Goal: Task Accomplishment & Management: Use online tool/utility

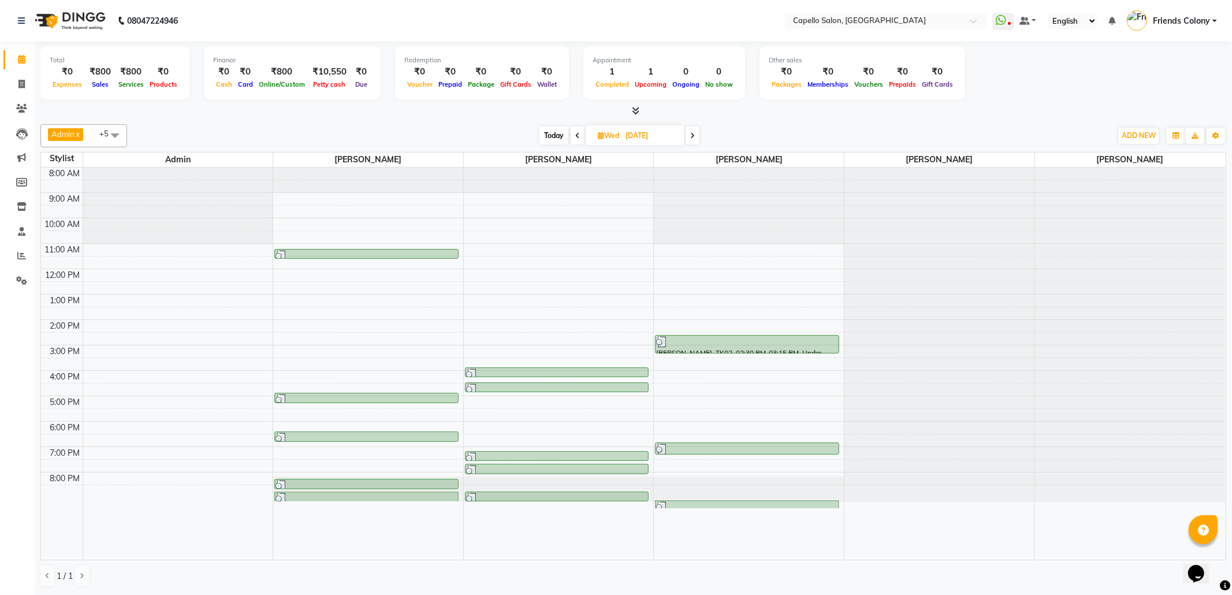
click at [696, 140] on span at bounding box center [693, 135] width 14 height 18
type input "[DATE]"
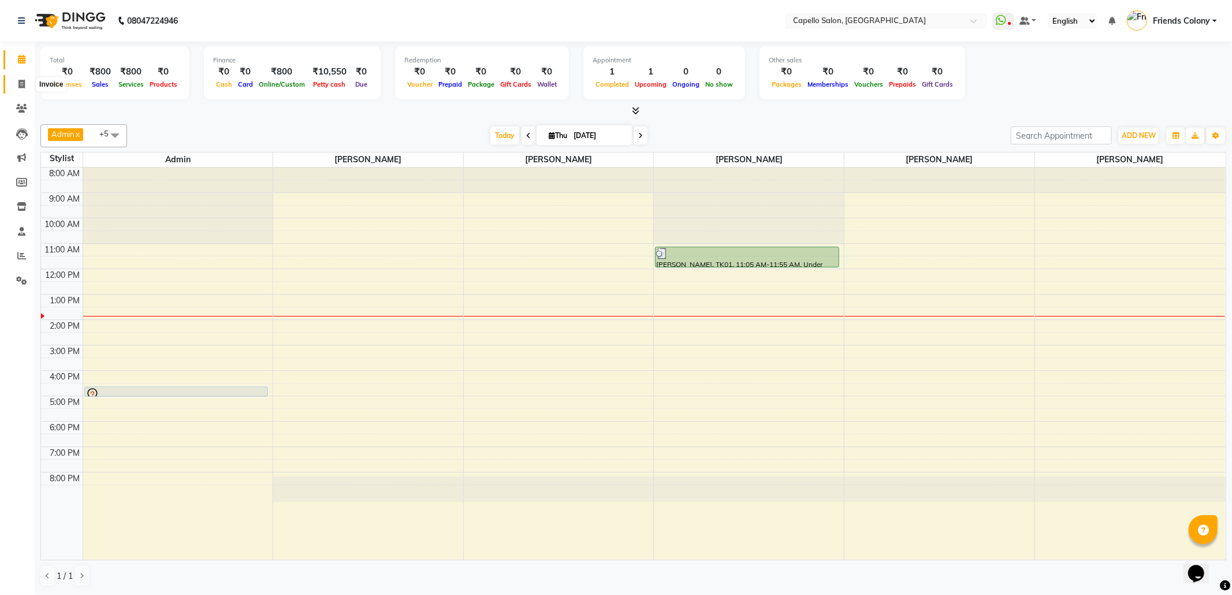
click at [23, 83] on icon at bounding box center [21, 84] width 6 height 9
select select "3583"
select select "service"
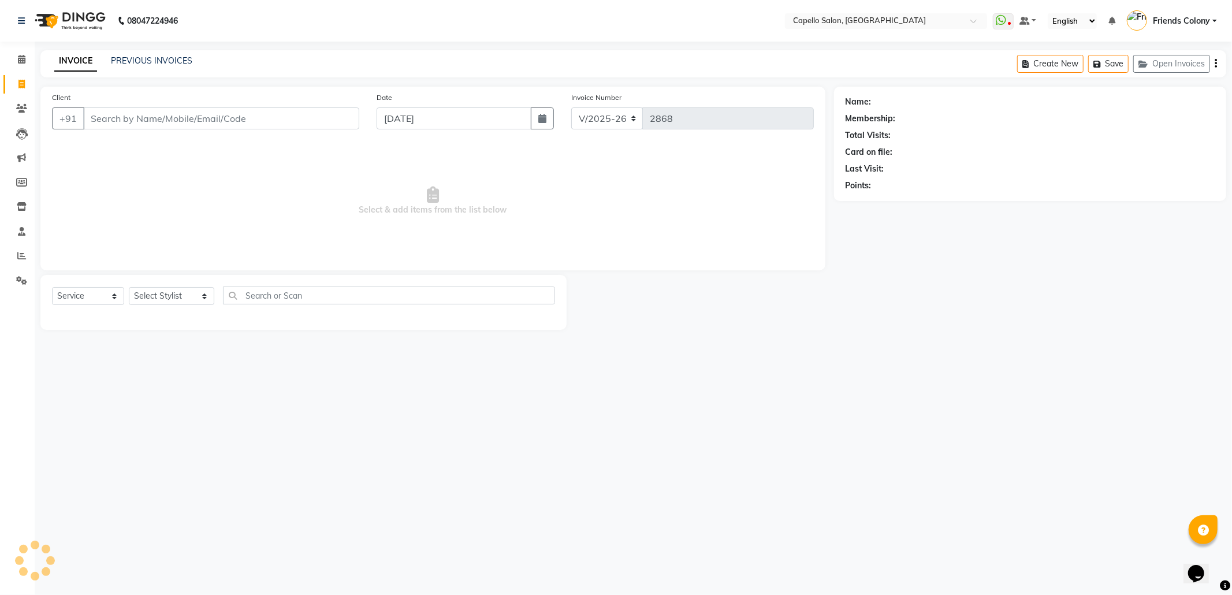
click at [128, 117] on input "Client" at bounding box center [221, 118] width 276 height 22
type input "7000031820"
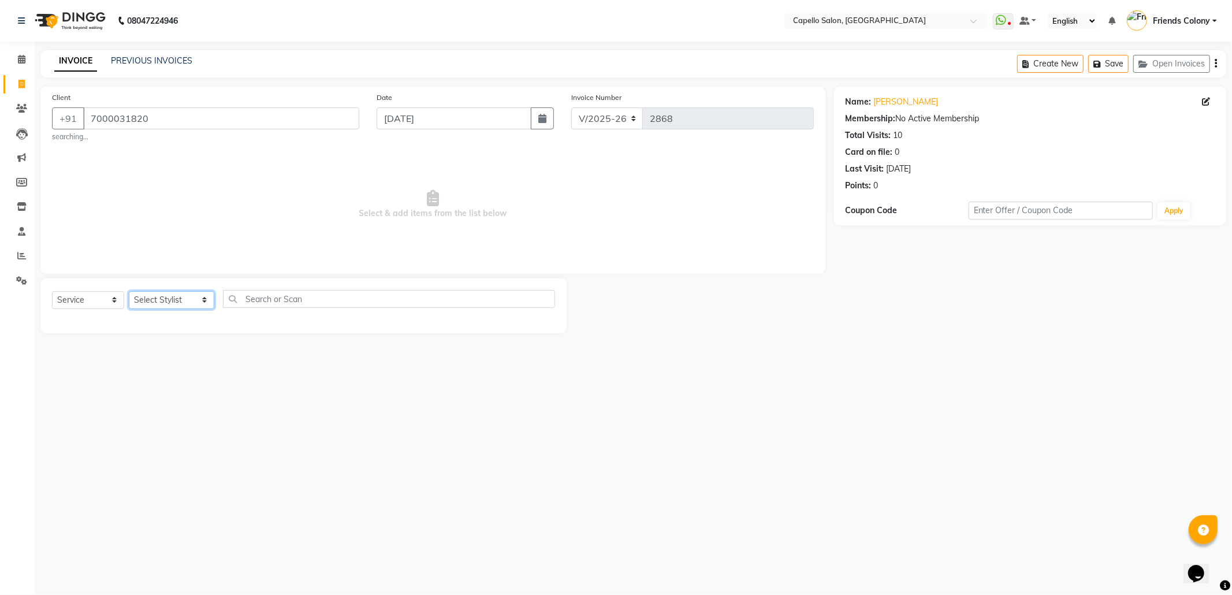
click at [182, 305] on select "Select Stylist Admin ANKIT BANDEWAR Friends Colony Harsha Shiwankar mohini godh…" at bounding box center [171, 300] width 85 height 18
select select "69590"
click at [129, 291] on select "Select Stylist Admin ANKIT BANDEWAR Friends Colony Harsha Shiwankar mohini godh…" at bounding box center [171, 300] width 85 height 18
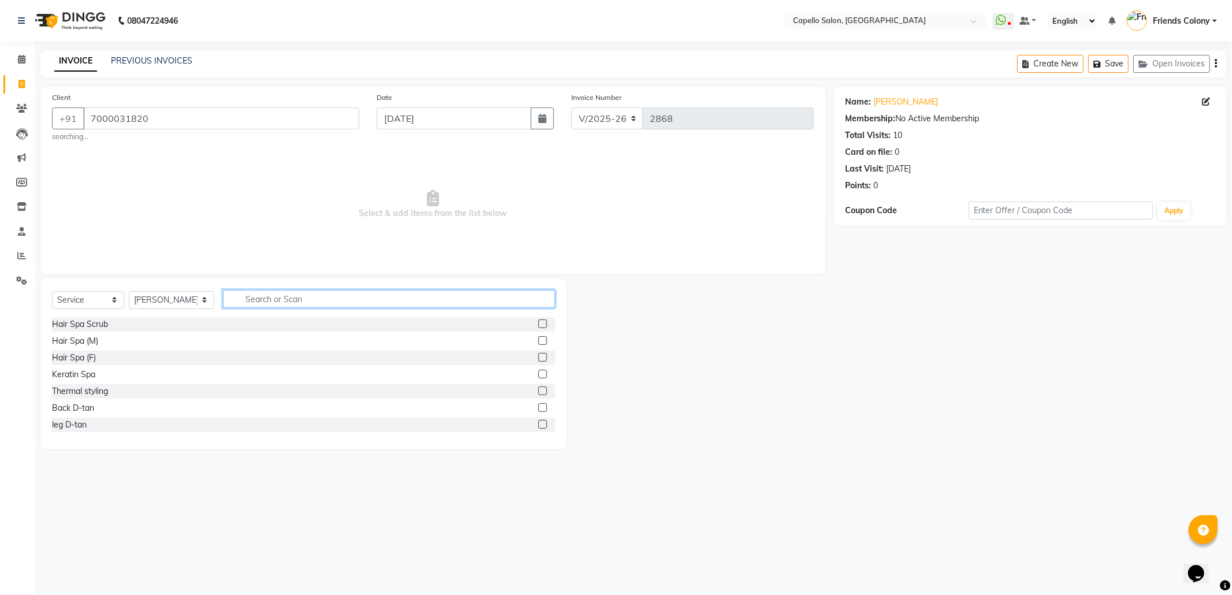
click at [246, 296] on input "text" at bounding box center [389, 299] width 332 height 18
type input "cut"
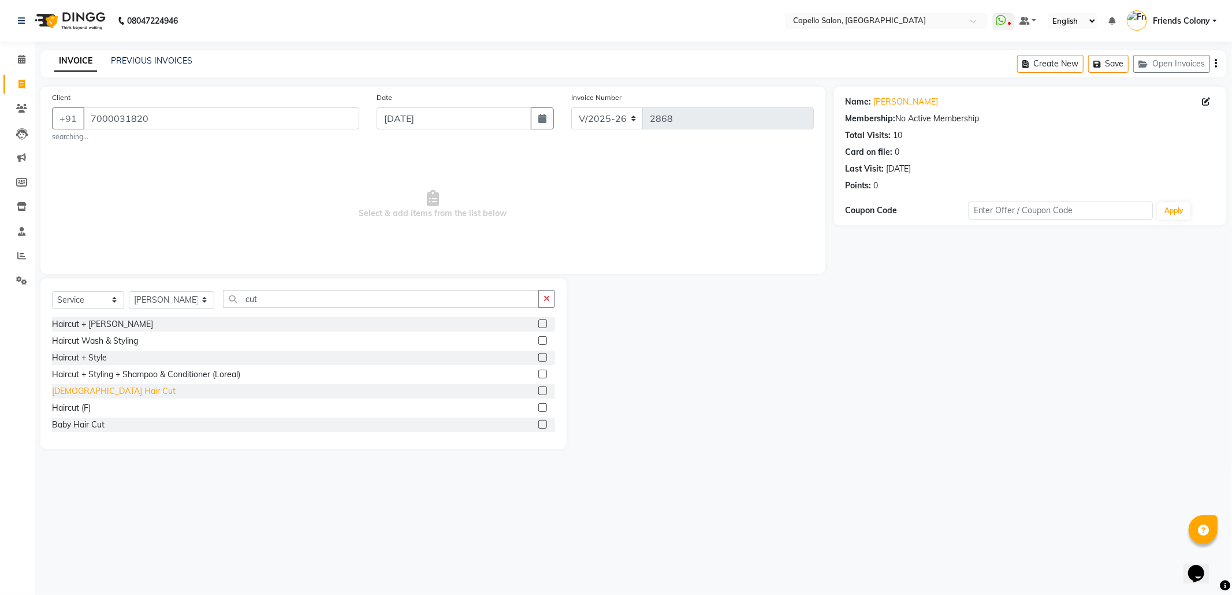
click at [89, 389] on div "Male Hair Cut" at bounding box center [114, 391] width 124 height 12
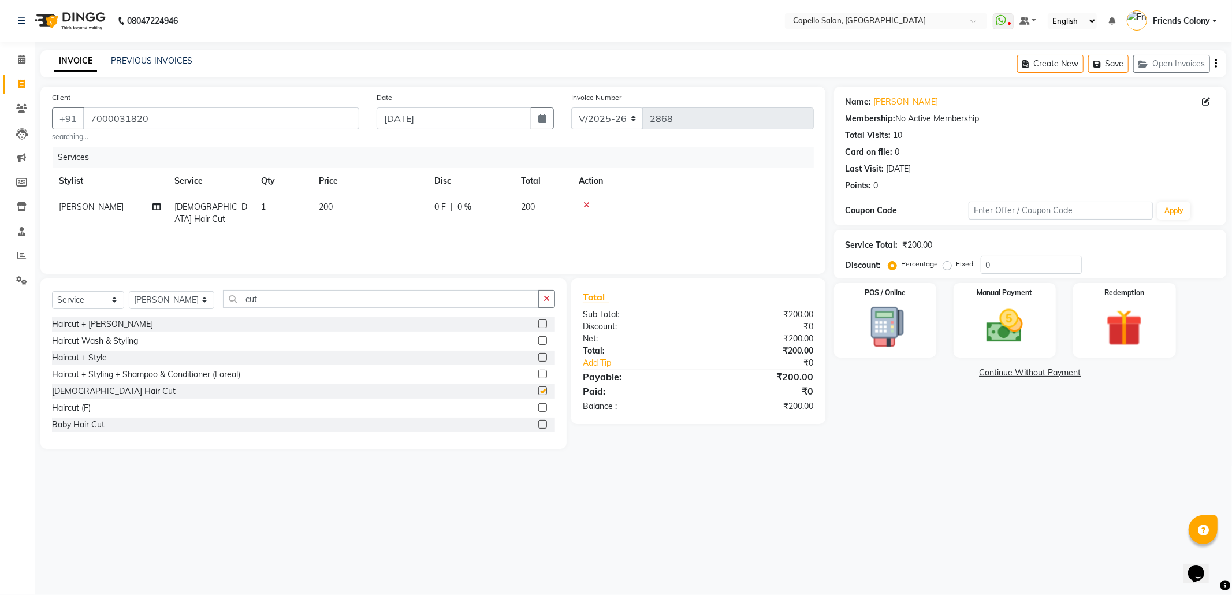
checkbox input "false"
click at [1008, 333] on img at bounding box center [1005, 326] width 62 height 44
click at [954, 377] on span "UPI" at bounding box center [956, 373] width 18 height 13
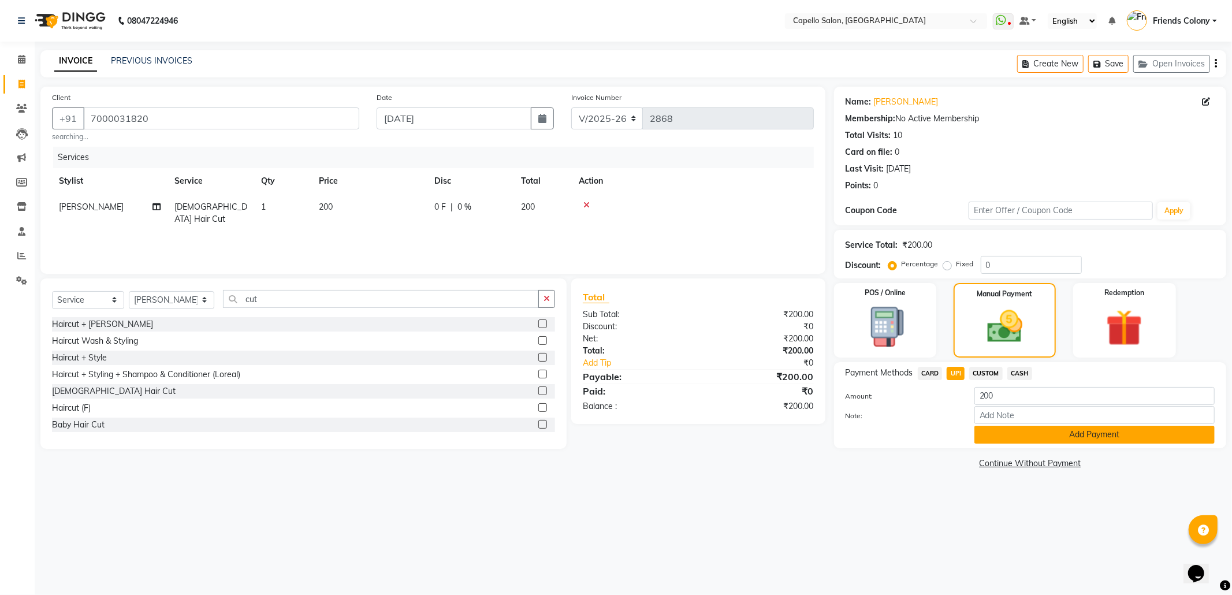
click at [1049, 433] on button "Add Payment" at bounding box center [1094, 435] width 240 height 18
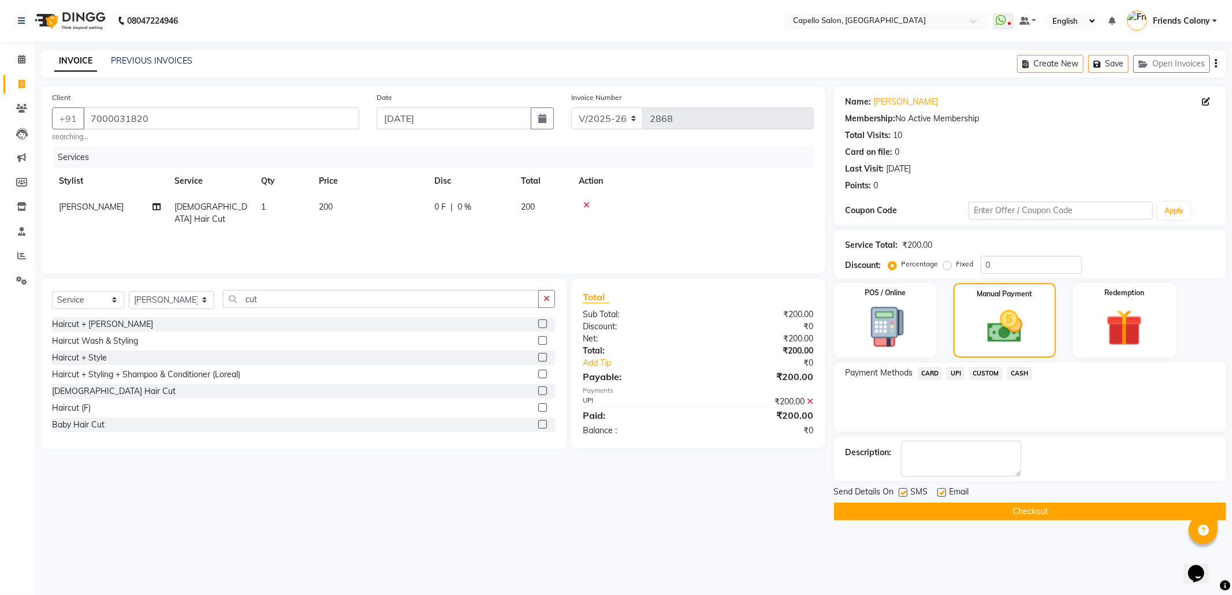
click at [1022, 508] on button "Checkout" at bounding box center [1030, 511] width 392 height 18
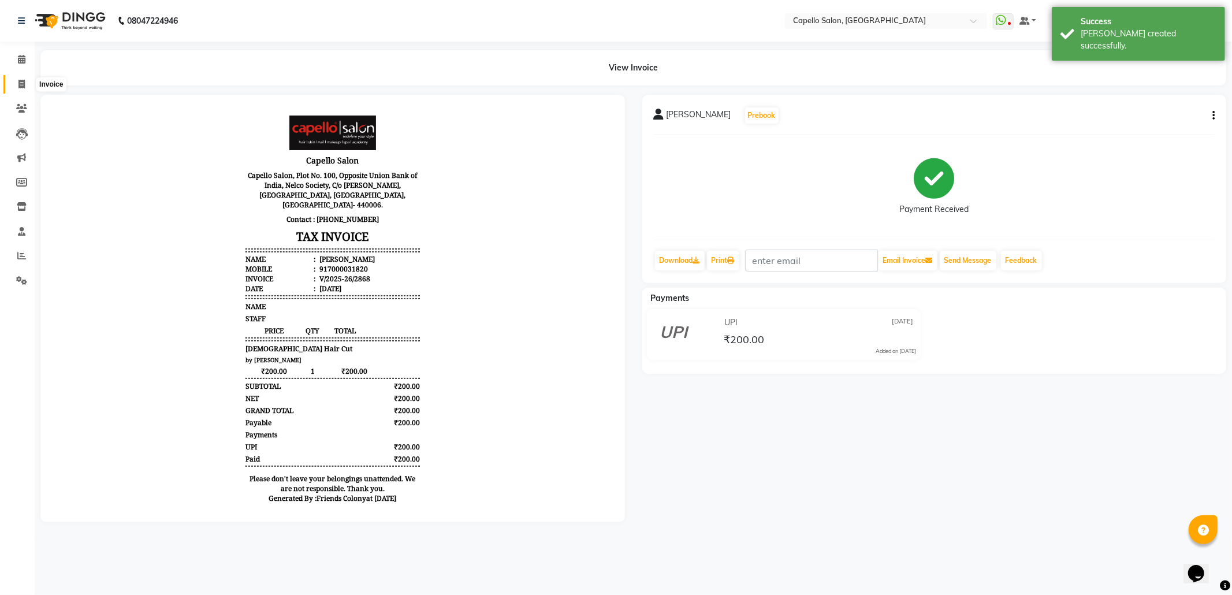
click at [17, 79] on span at bounding box center [22, 84] width 20 height 13
select select "3583"
select select "service"
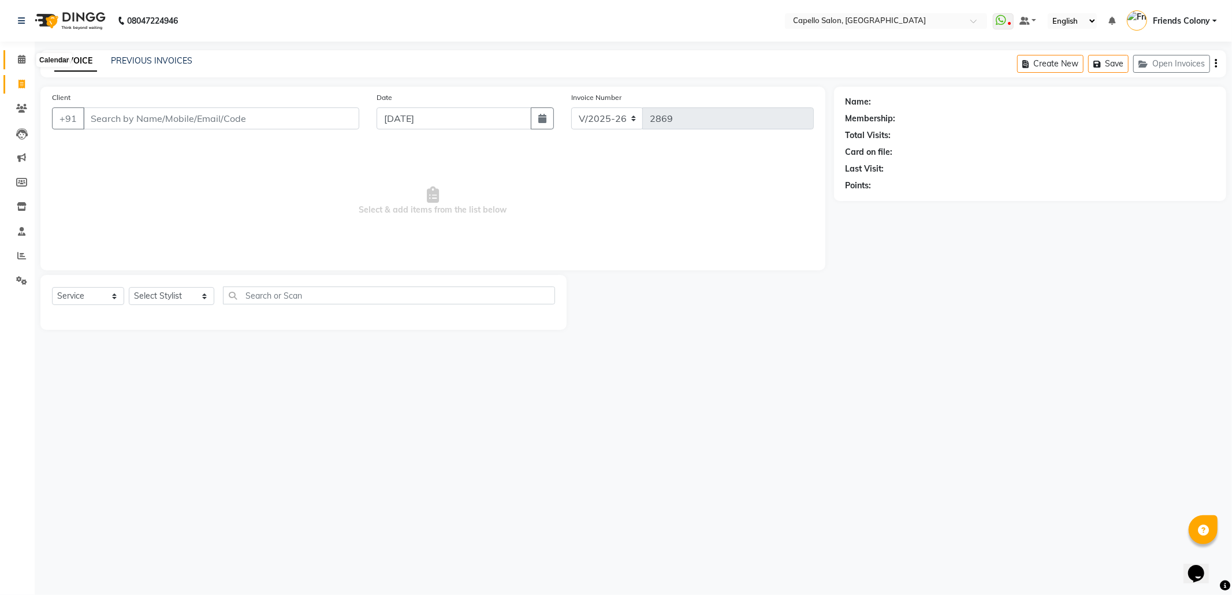
click at [17, 56] on span at bounding box center [22, 59] width 20 height 13
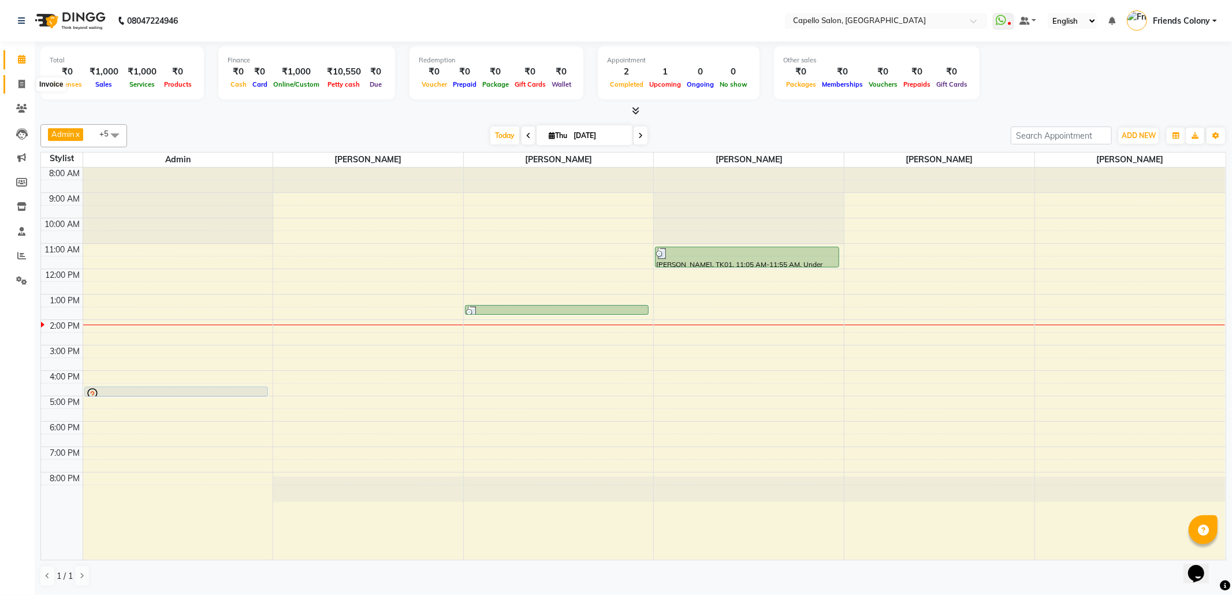
click at [28, 78] on span at bounding box center [22, 84] width 20 height 13
select select "service"
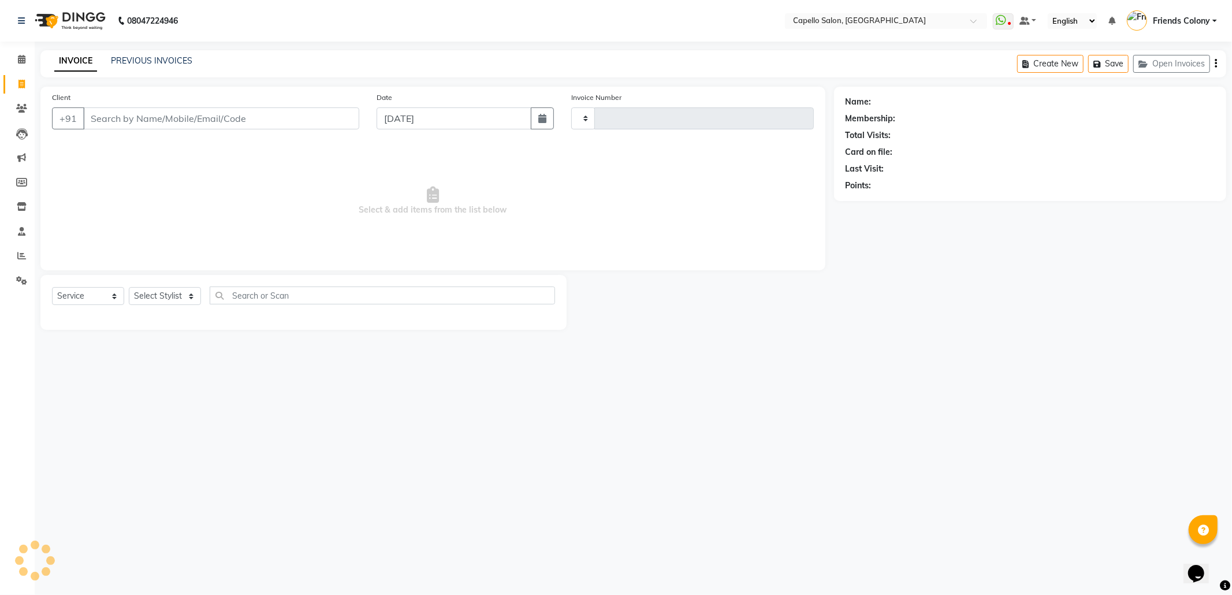
type input "2869"
select select "3583"
type input "8087265946"
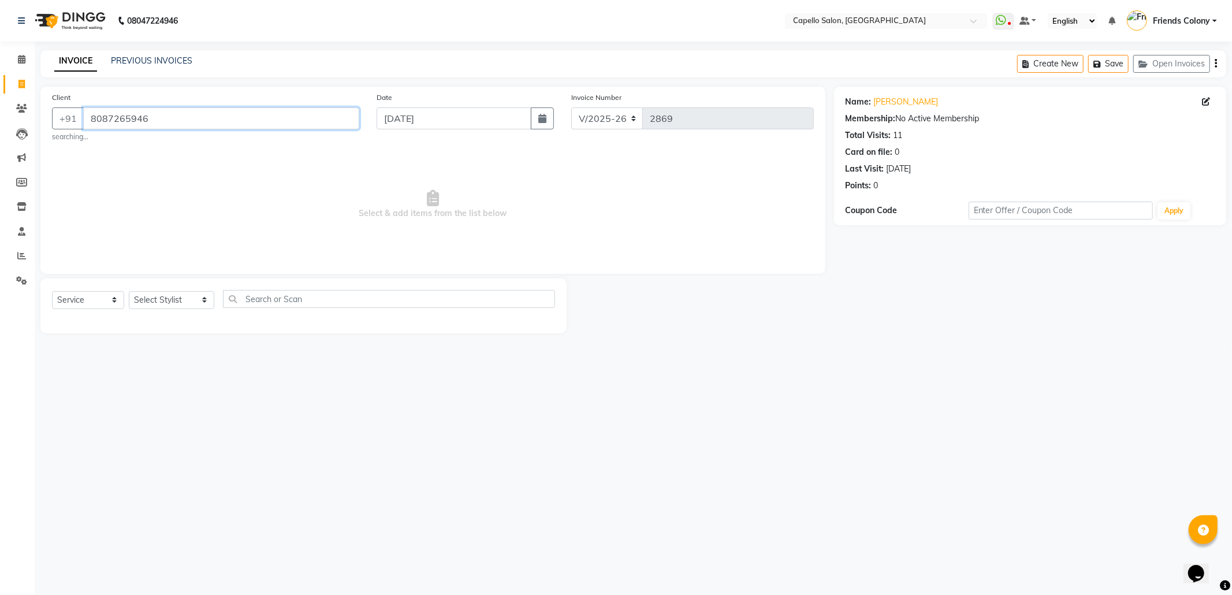
drag, startPoint x: 148, startPoint y: 111, endPoint x: 85, endPoint y: 107, distance: 62.5
click at [85, 107] on input "8087265946" at bounding box center [221, 118] width 276 height 22
click at [158, 296] on select "Select Stylist Admin ANKIT BANDEWAR Friends Colony Harsha Shiwankar mohini godh…" at bounding box center [171, 300] width 85 height 18
select select "84459"
click at [129, 291] on select "Select Stylist Admin ANKIT BANDEWAR Friends Colony Harsha Shiwankar mohini godh…" at bounding box center [171, 300] width 85 height 18
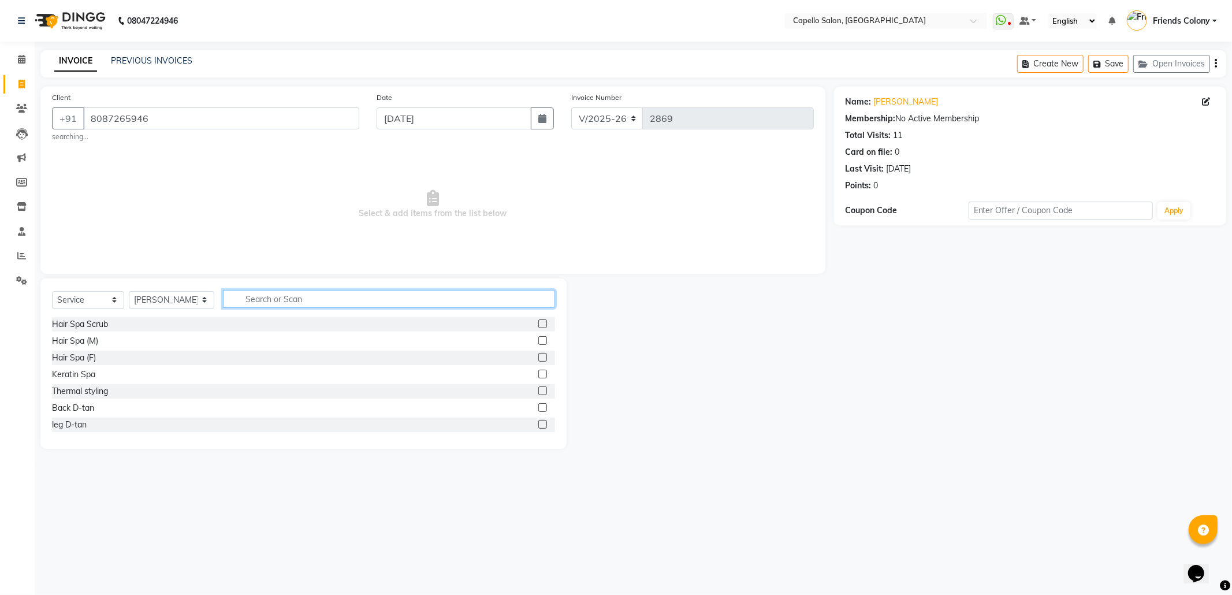
click at [275, 292] on input "text" at bounding box center [389, 299] width 332 height 18
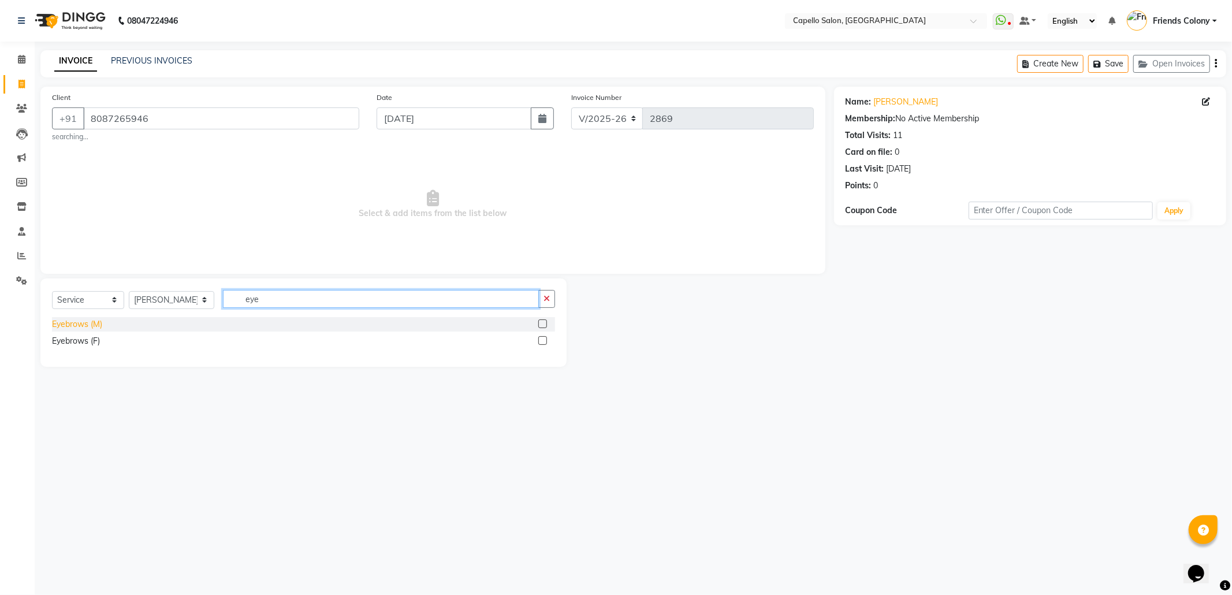
type input "eye"
click at [81, 323] on div "Eyebrows (M)" at bounding box center [77, 324] width 50 height 12
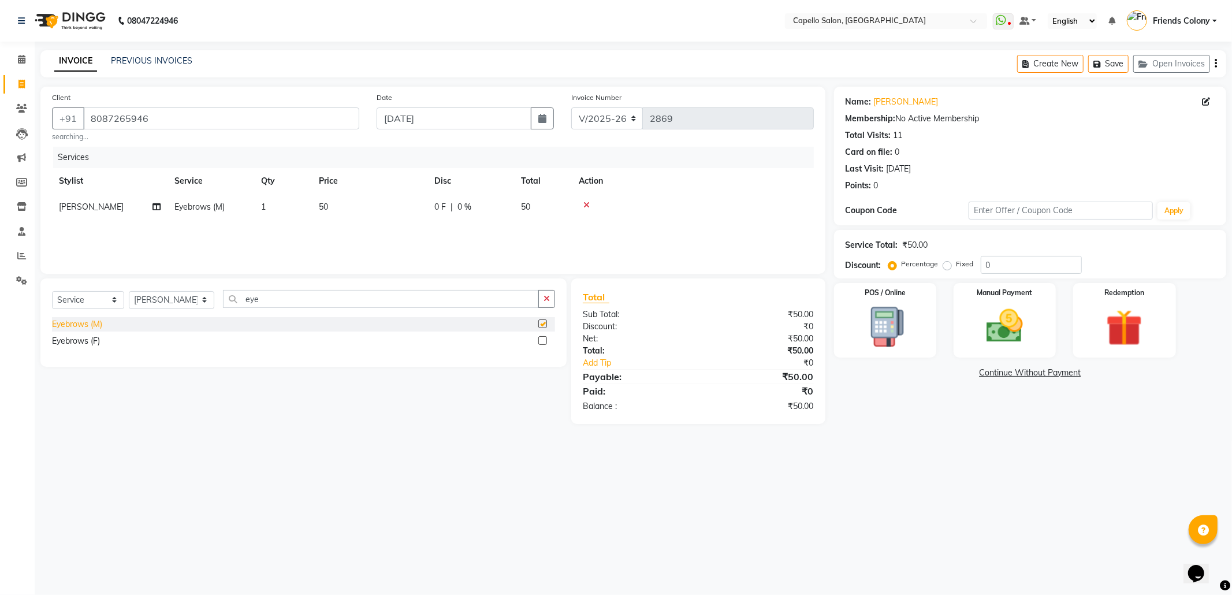
checkbox input "false"
click at [90, 340] on div "Eyebrows (F)" at bounding box center [76, 341] width 48 height 12
checkbox input "false"
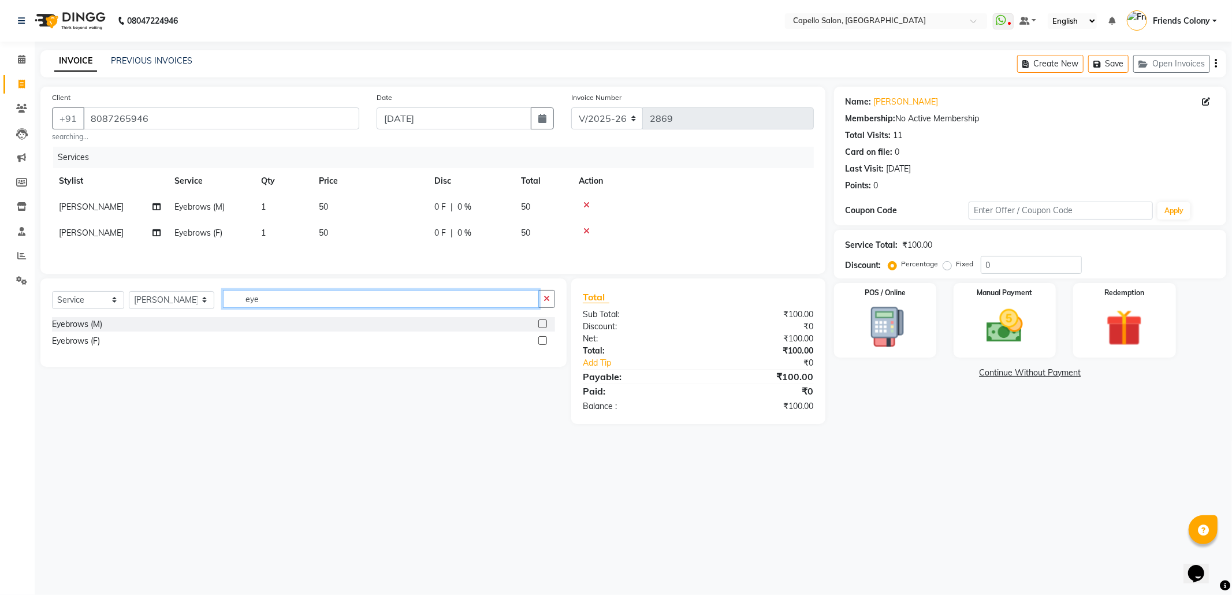
drag, startPoint x: 259, startPoint y: 300, endPoint x: 229, endPoint y: 301, distance: 30.1
click at [229, 301] on input "eye" at bounding box center [381, 299] width 316 height 18
drag, startPoint x: 255, startPoint y: 310, endPoint x: 225, endPoint y: 310, distance: 30.0
click at [225, 308] on input "upp" at bounding box center [381, 299] width 316 height 18
type input "fore"
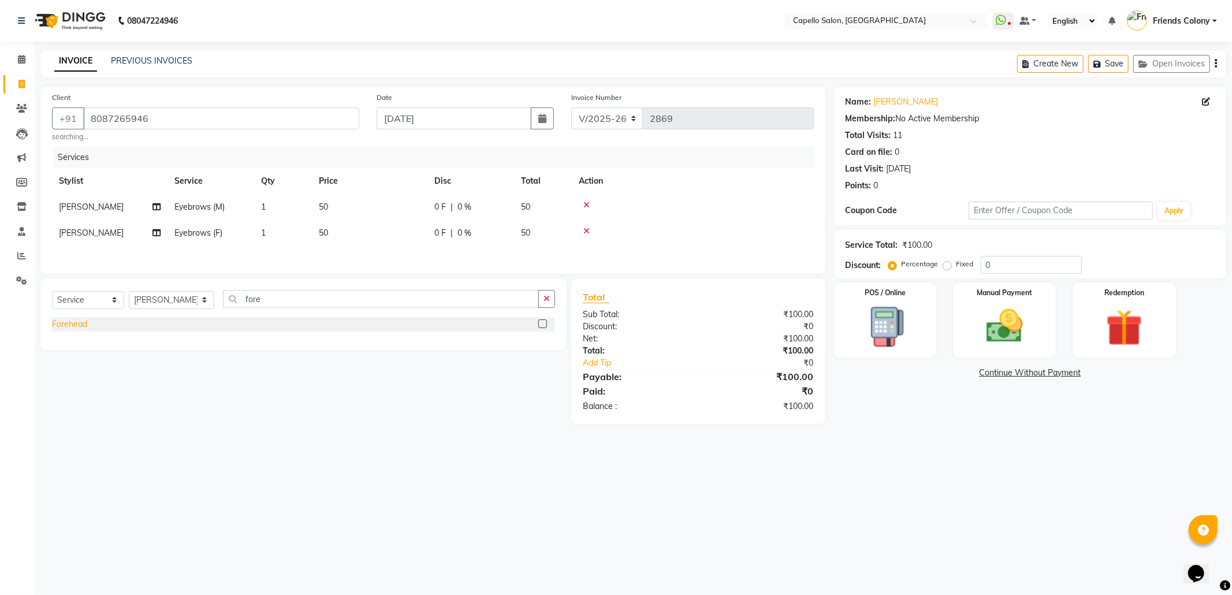
click at [81, 330] on div "Forehead" at bounding box center [69, 324] width 35 height 12
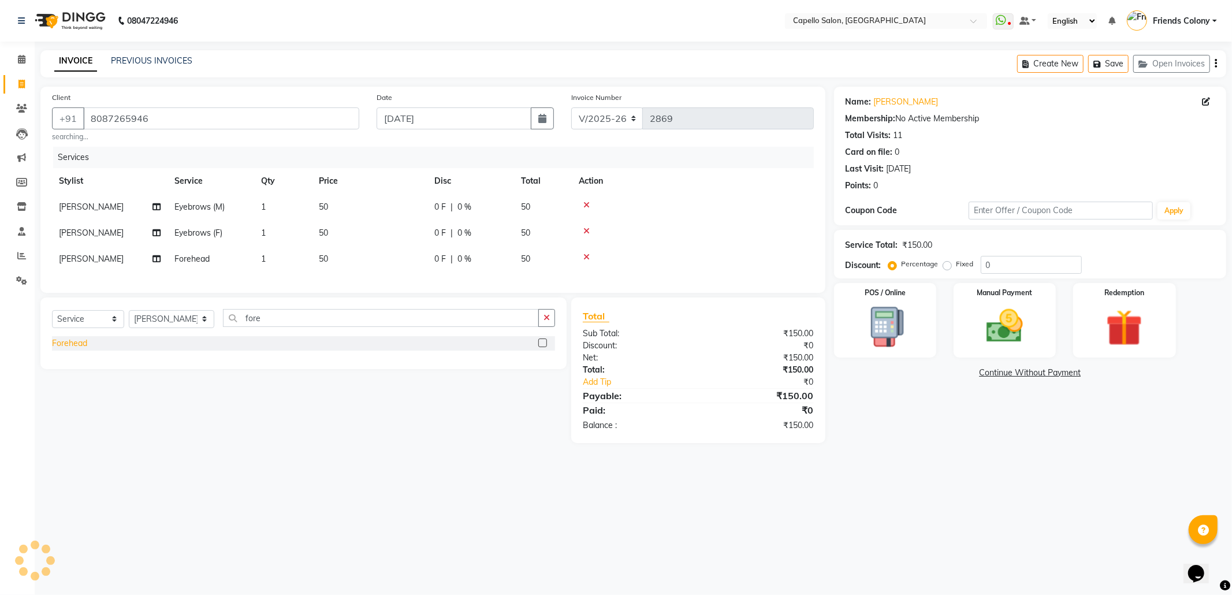
click at [84, 349] on div "Forehead" at bounding box center [69, 343] width 35 height 12
checkbox input "false"
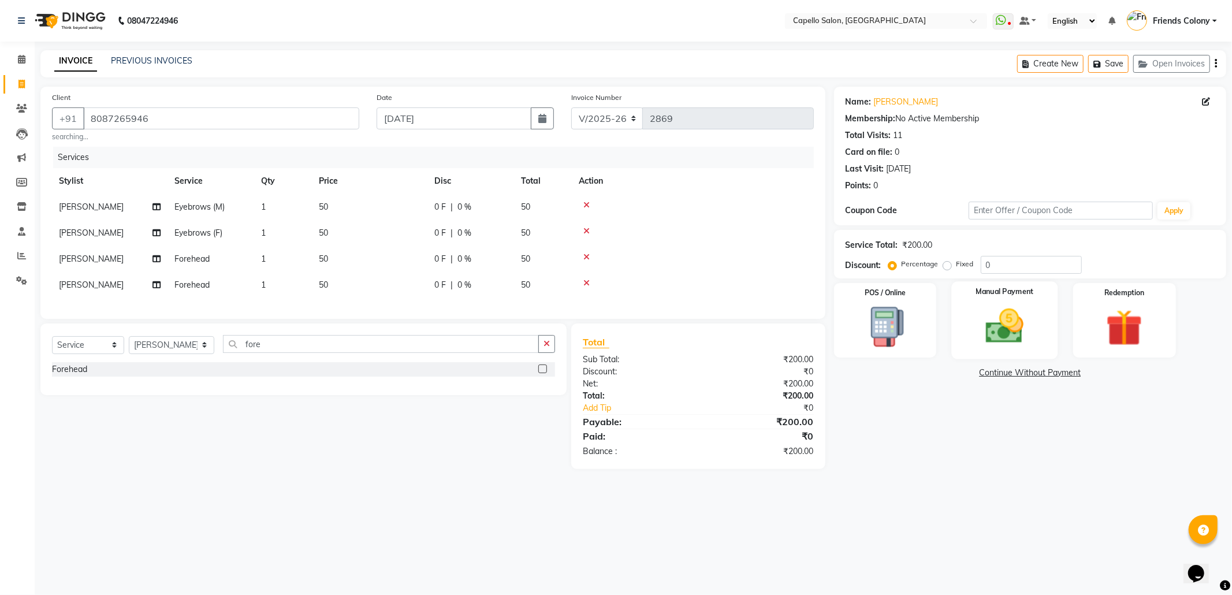
click at [1019, 328] on img at bounding box center [1005, 326] width 62 height 44
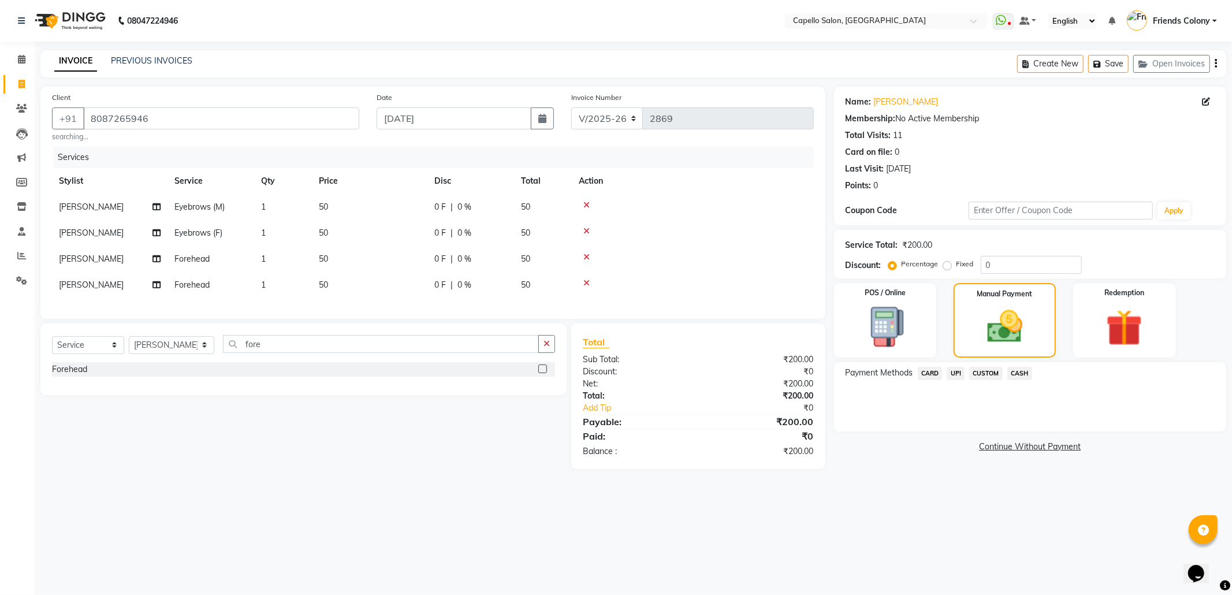
click at [1026, 373] on span "CASH" at bounding box center [1019, 373] width 25 height 13
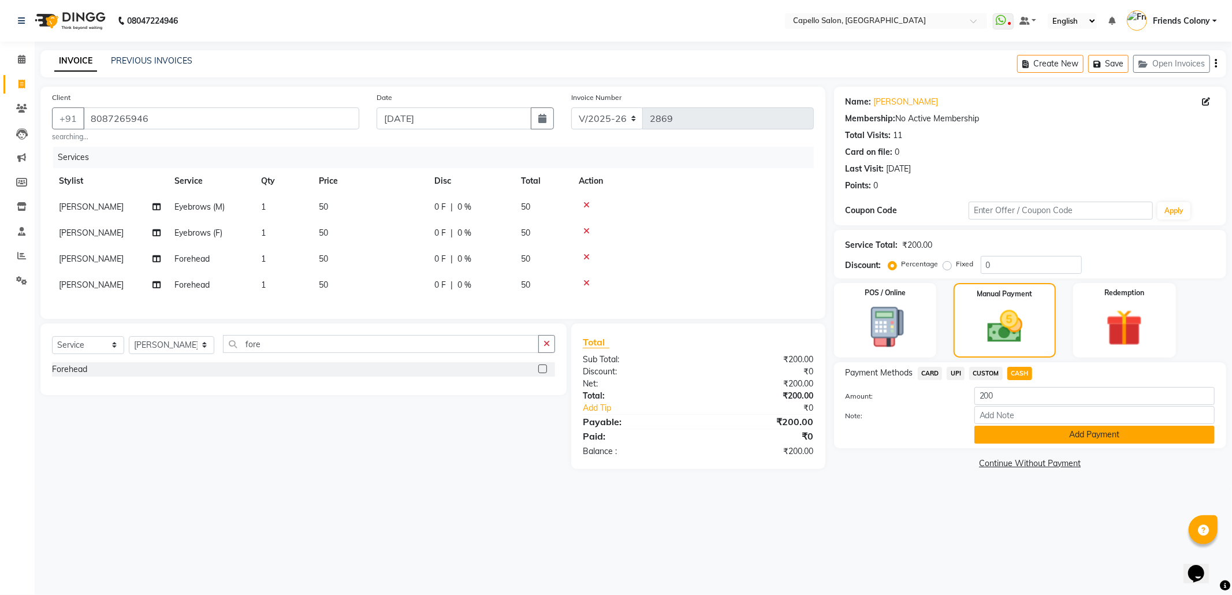
click at [1064, 430] on button "Add Payment" at bounding box center [1094, 435] width 240 height 18
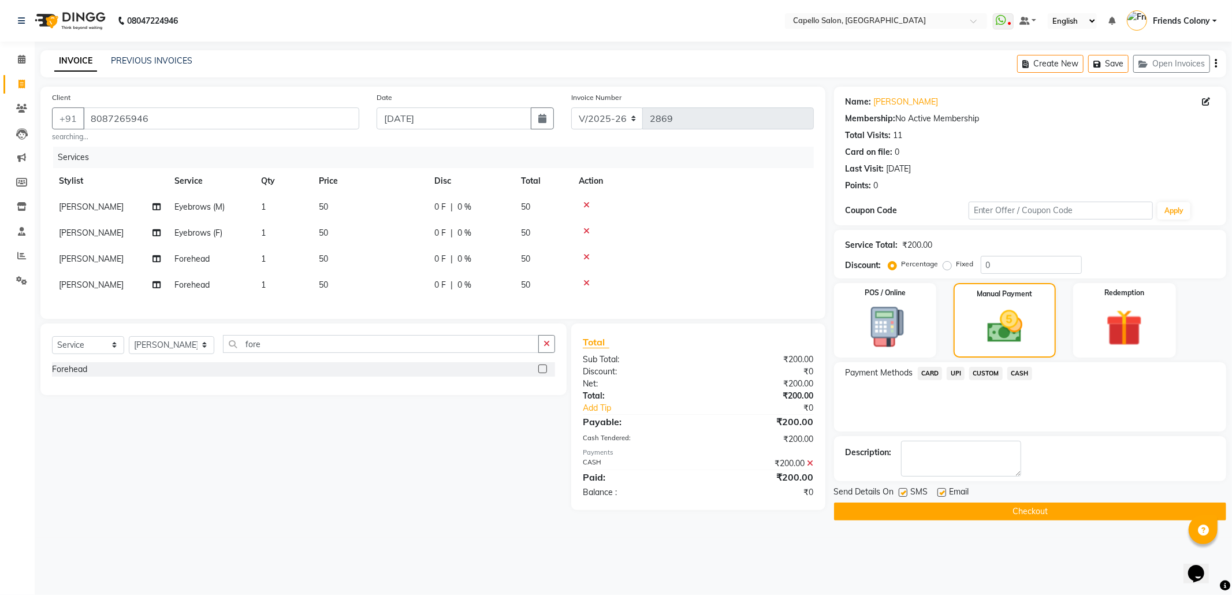
click at [941, 493] on label at bounding box center [941, 492] width 9 height 9
click at [941, 493] on input "checkbox" at bounding box center [941, 493] width 8 height 8
checkbox input "false"
click at [906, 492] on label at bounding box center [903, 492] width 9 height 9
click at [906, 492] on input "checkbox" at bounding box center [903, 493] width 8 height 8
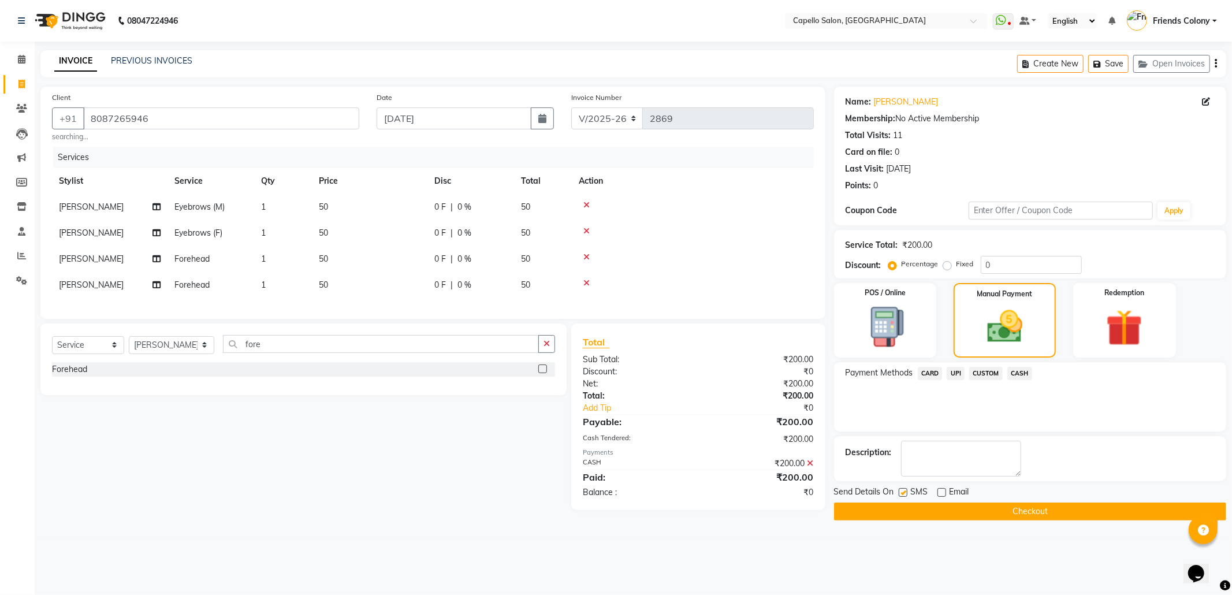
checkbox input "false"
drag, startPoint x: 280, startPoint y: 362, endPoint x: 215, endPoint y: 356, distance: 64.3
click at [223, 353] on input "fore" at bounding box center [381, 344] width 316 height 18
drag, startPoint x: 164, startPoint y: 116, endPoint x: 79, endPoint y: 118, distance: 84.9
click at [79, 118] on div "+91 8087265946" at bounding box center [205, 118] width 307 height 22
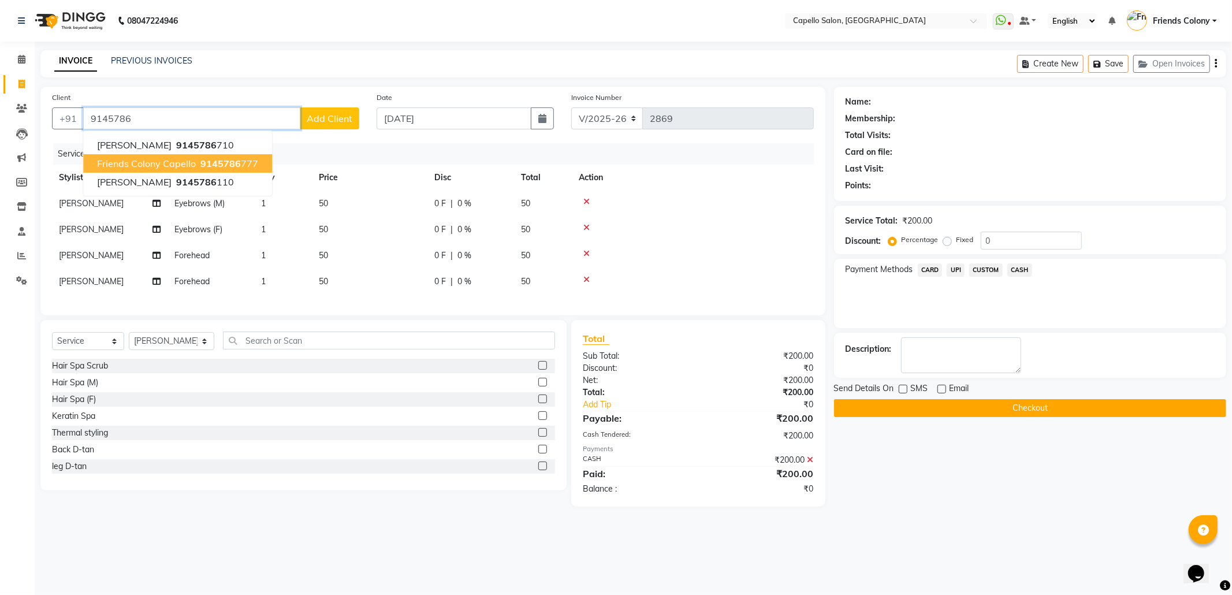
click at [198, 158] on ngb-highlight "9145786 777" at bounding box center [228, 164] width 60 height 12
type input "9145786777"
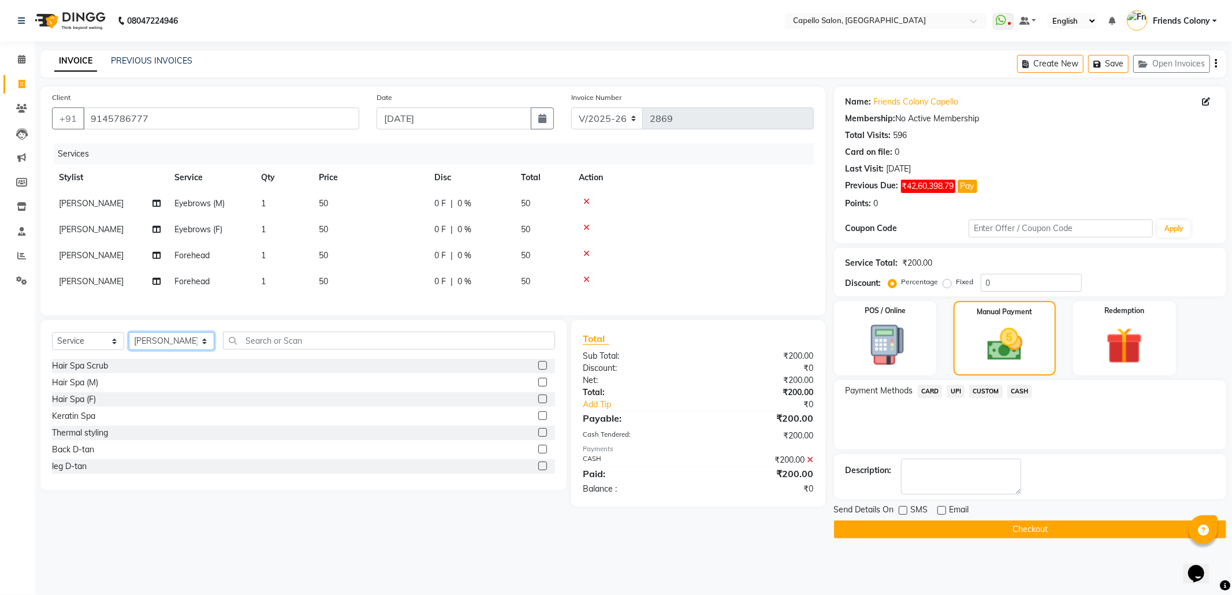
click at [172, 350] on select "Select Stylist Admin ANKIT BANDEWAR Friends Colony Harsha Shiwankar mohini godh…" at bounding box center [171, 341] width 85 height 18
select select "69590"
click at [129, 344] on select "Select Stylist Admin ANKIT BANDEWAR Friends Colony Harsha Shiwankar mohini godh…" at bounding box center [171, 341] width 85 height 18
click at [329, 349] on input "text" at bounding box center [389, 340] width 332 height 18
drag, startPoint x: 267, startPoint y: 356, endPoint x: 211, endPoint y: 343, distance: 57.4
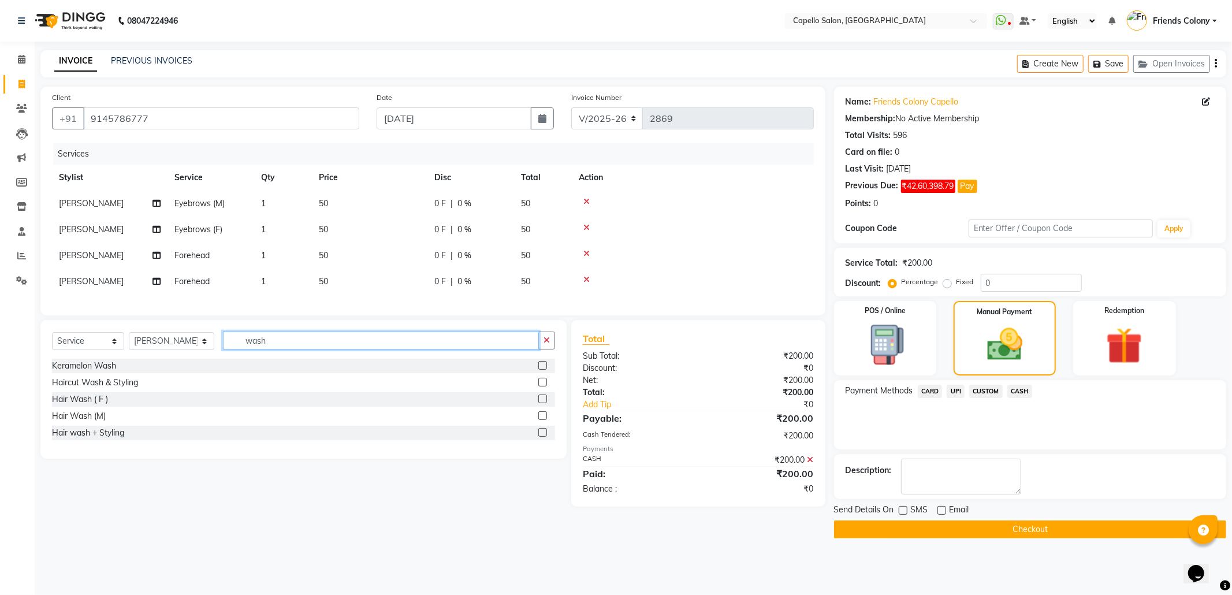
click at [211, 343] on div "Select Service Product Membership Package Voucher Prepaid Gift Card Select Styl…" at bounding box center [303, 344] width 503 height 27
type input "cut"
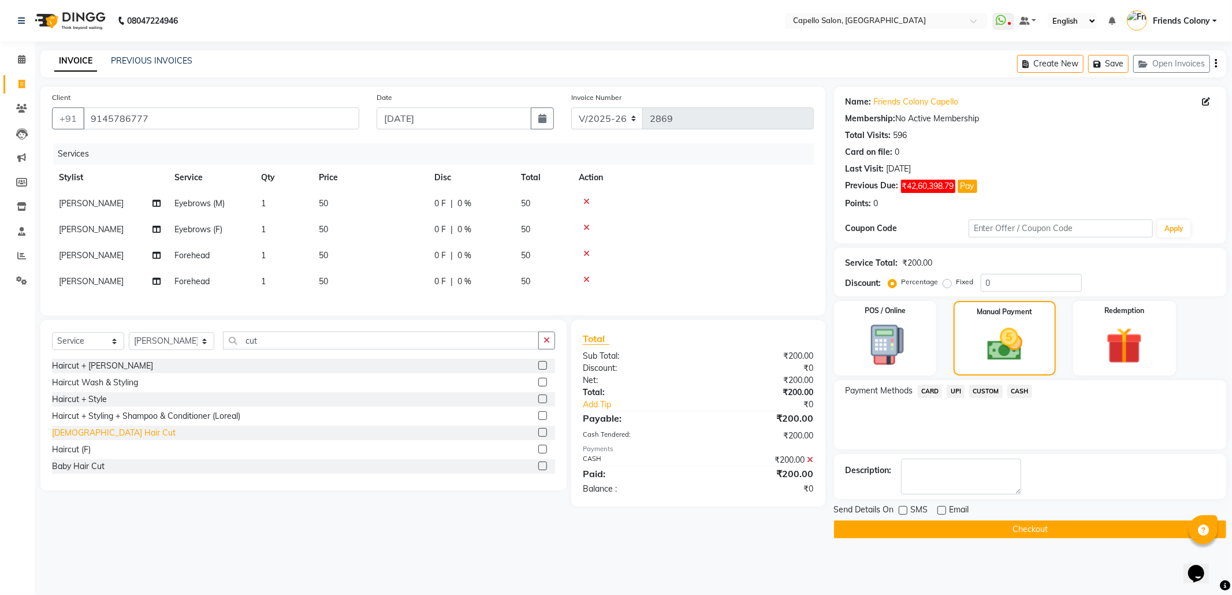
click at [100, 439] on div "Male Hair Cut" at bounding box center [114, 433] width 124 height 12
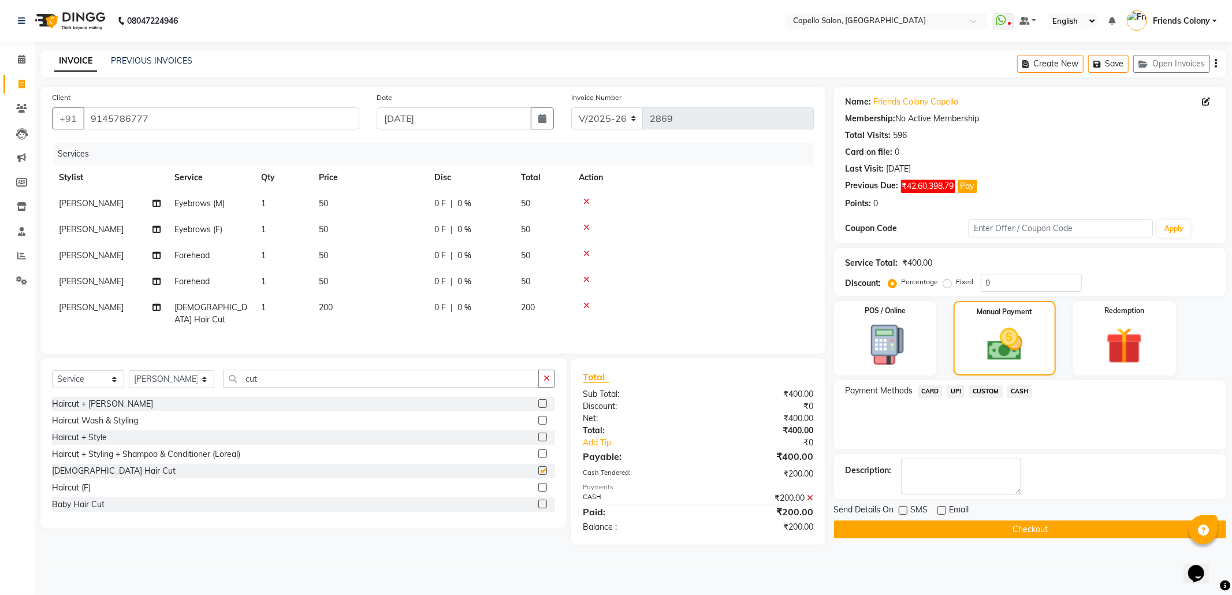
checkbox input "false"
click at [102, 437] on div "Haircut + Style" at bounding box center [79, 437] width 55 height 12
checkbox input "false"
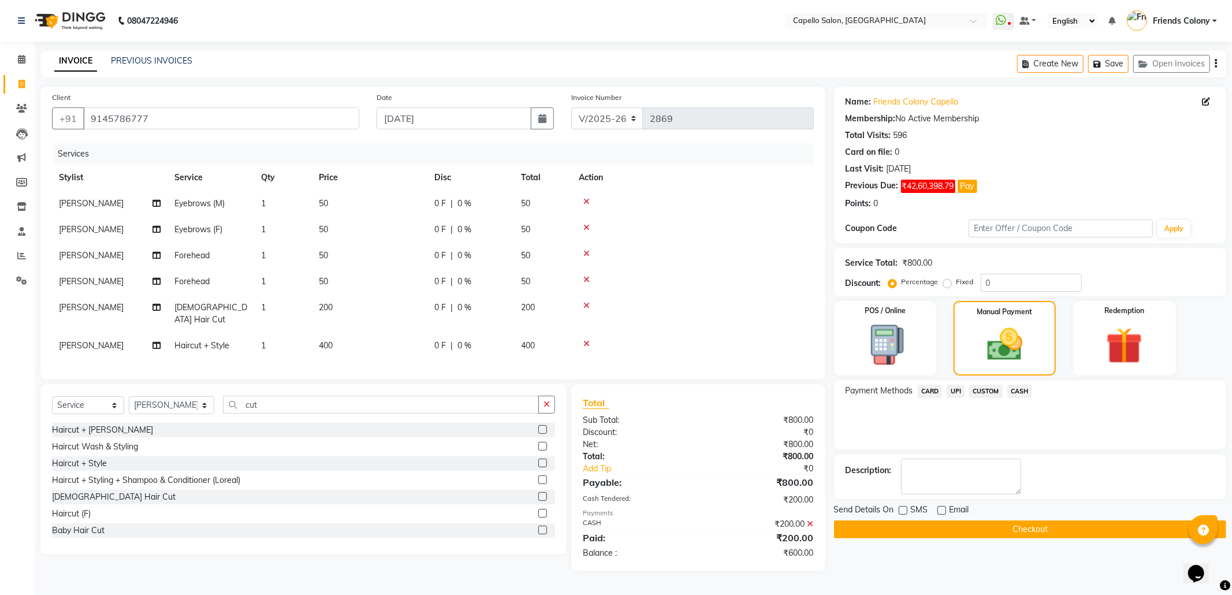
click at [584, 303] on icon at bounding box center [586, 305] width 6 height 8
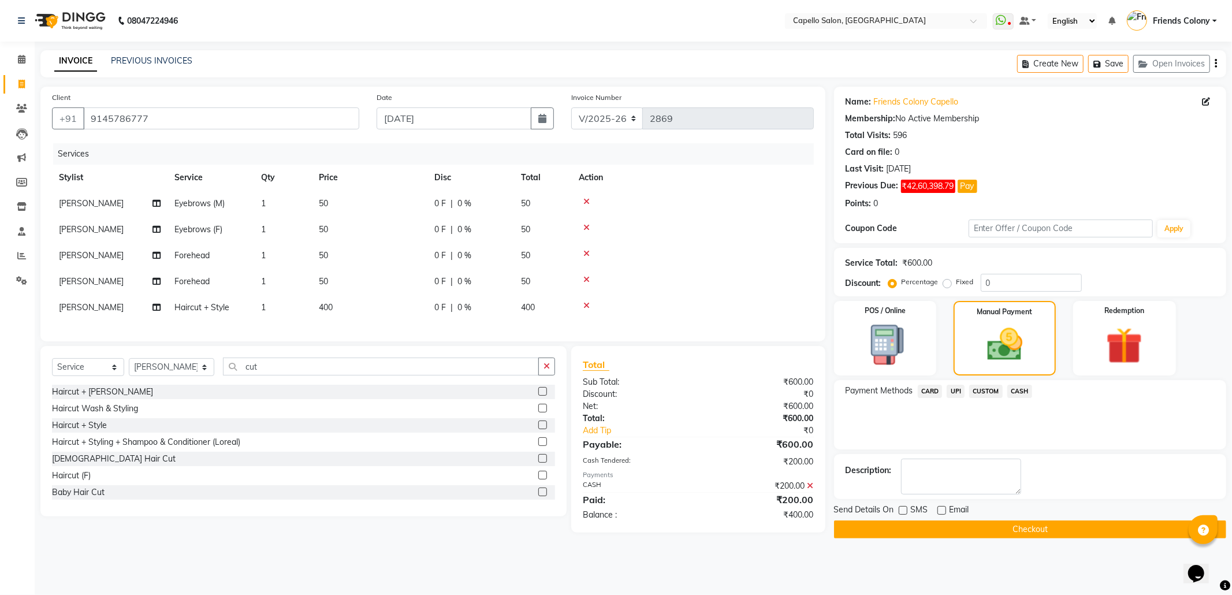
click at [955, 393] on span "UPI" at bounding box center [956, 391] width 18 height 13
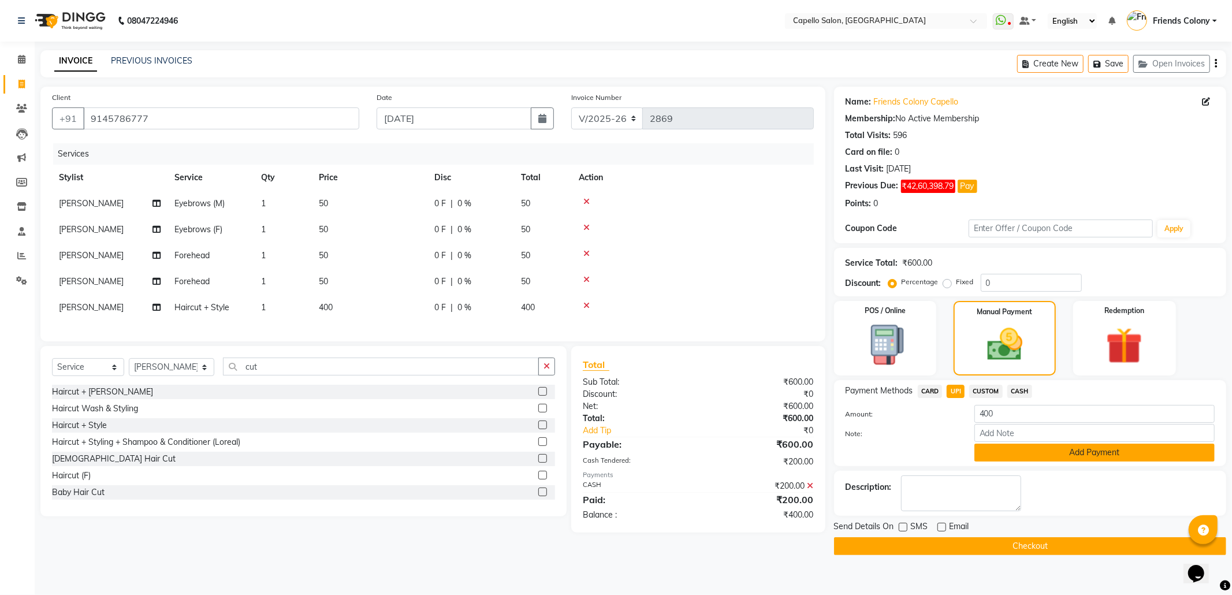
click at [1112, 453] on button "Add Payment" at bounding box center [1094, 453] width 240 height 18
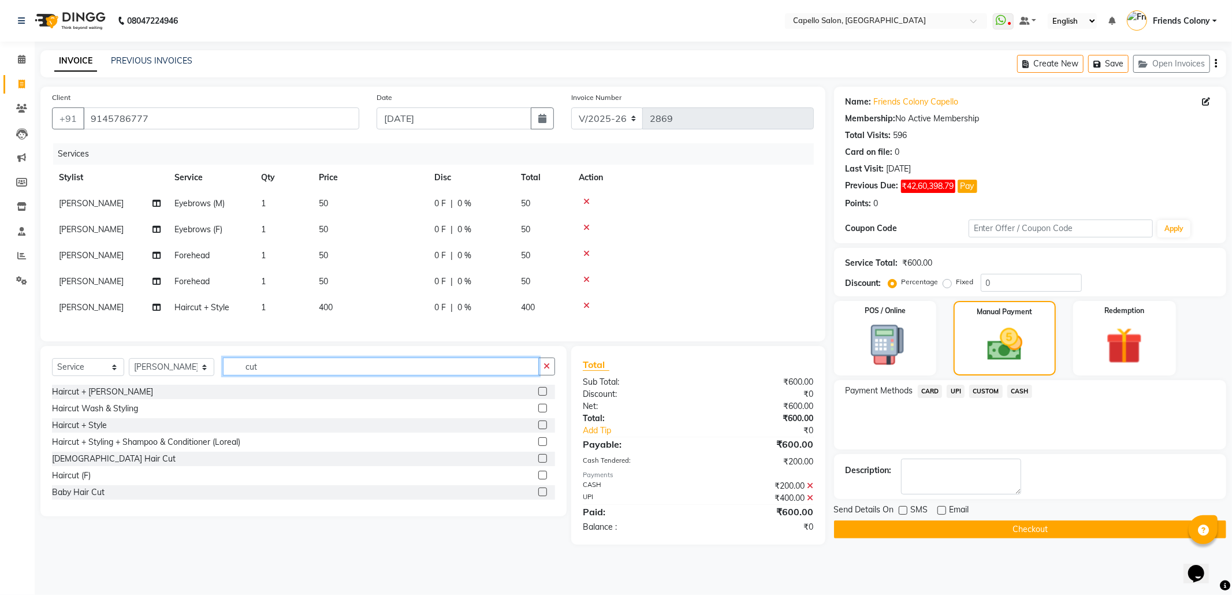
drag, startPoint x: 267, startPoint y: 381, endPoint x: 202, endPoint y: 381, distance: 65.3
click at [202, 381] on div "Select Service Product Membership Package Voucher Prepaid Gift Card Select Styl…" at bounding box center [303, 370] width 503 height 27
type input "wash"
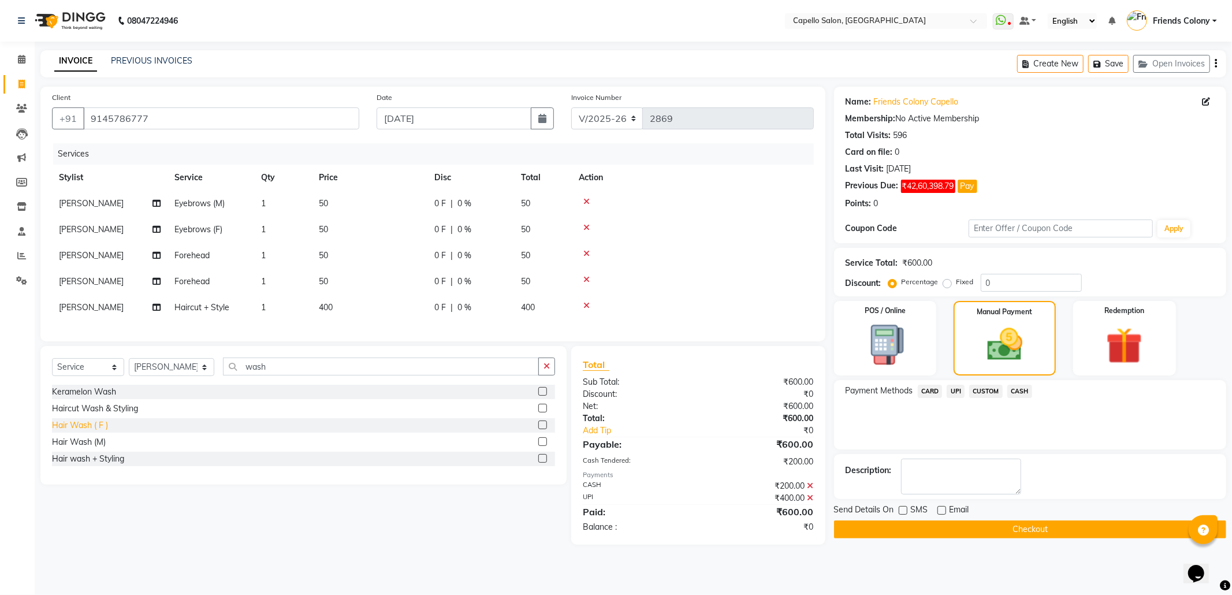
click at [100, 431] on div "Hair Wash ( F )" at bounding box center [80, 425] width 56 height 12
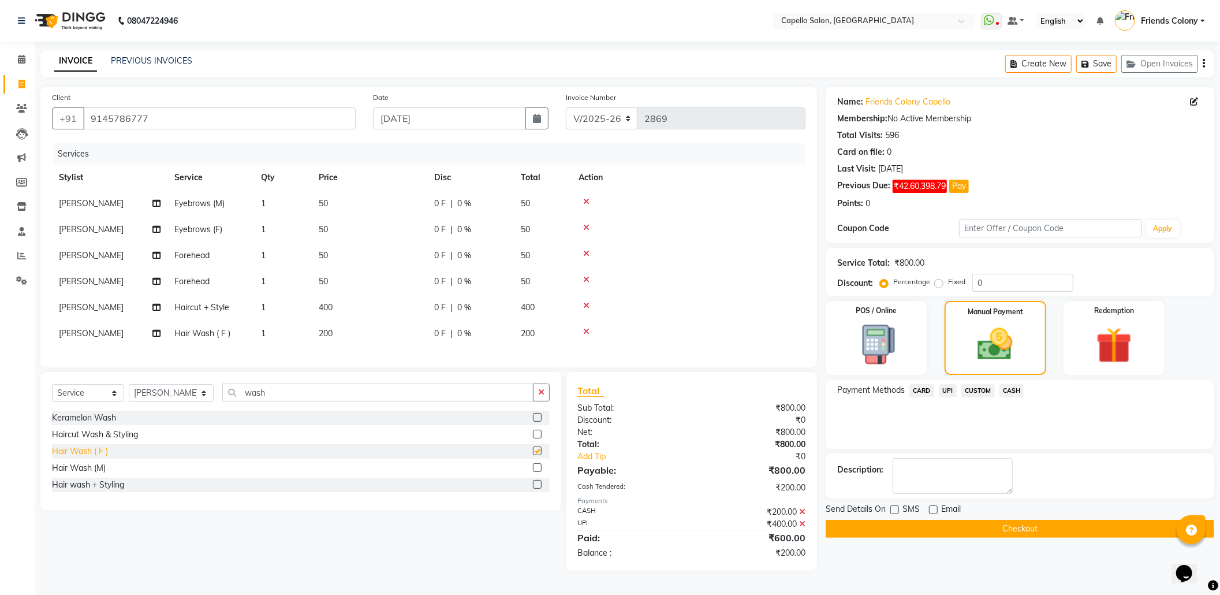
checkbox input "false"
click at [107, 329] on span "[PERSON_NAME]" at bounding box center [91, 333] width 65 height 10
select select "69590"
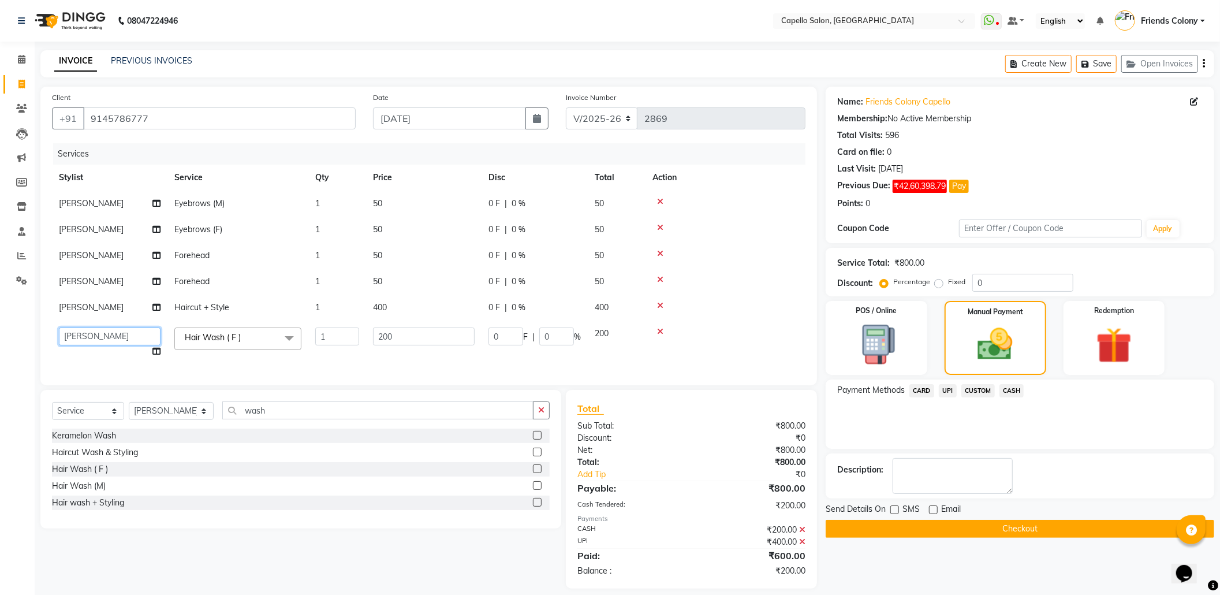
click at [107, 331] on select "Admin ANKIT BANDEWAR Friends Colony Harsha Shiwankar mohini godhane NEHA KORE N…" at bounding box center [110, 336] width 102 height 18
select select "85869"
click at [1014, 394] on span "CASH" at bounding box center [1012, 390] width 25 height 13
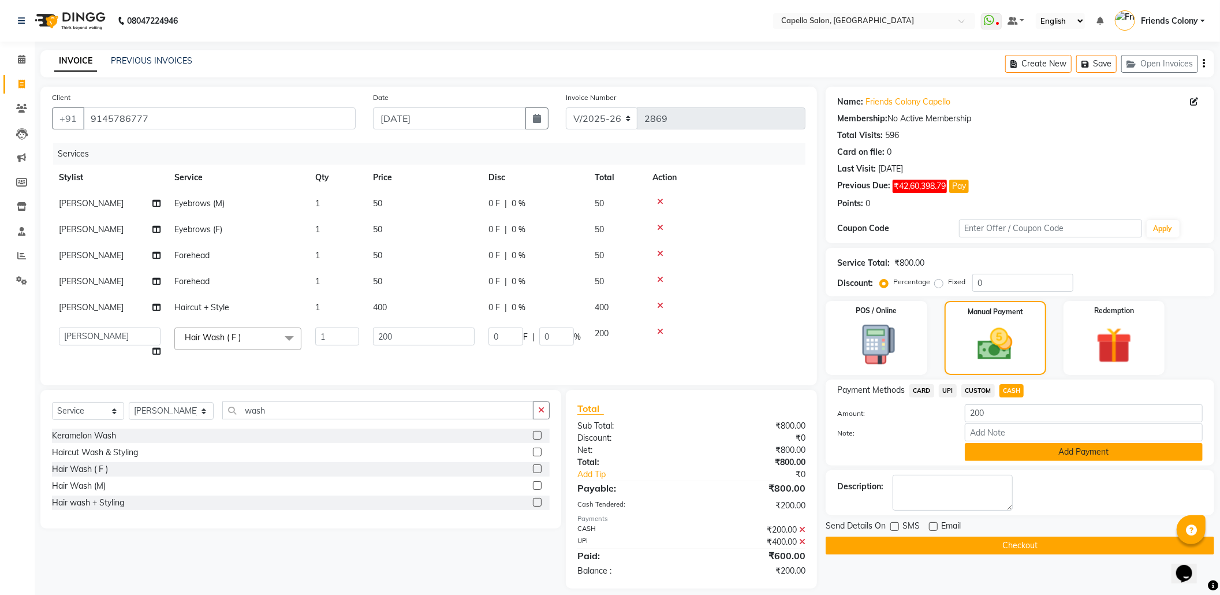
click at [1075, 452] on button "Add Payment" at bounding box center [1084, 452] width 238 height 18
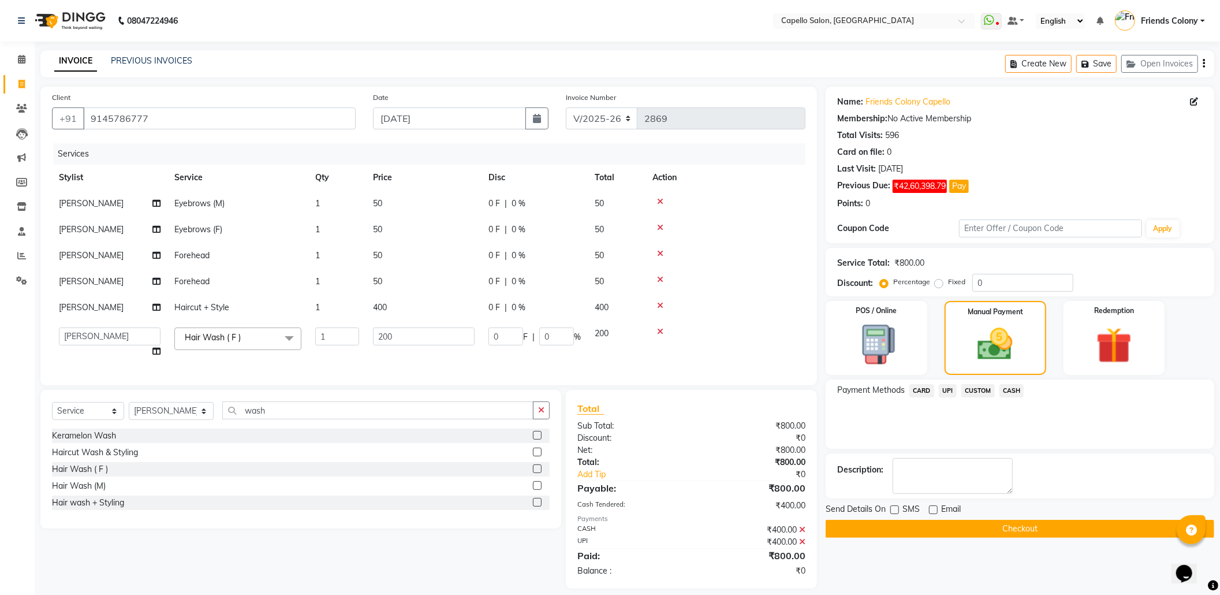
click at [1035, 523] on button "Checkout" at bounding box center [1020, 529] width 389 height 18
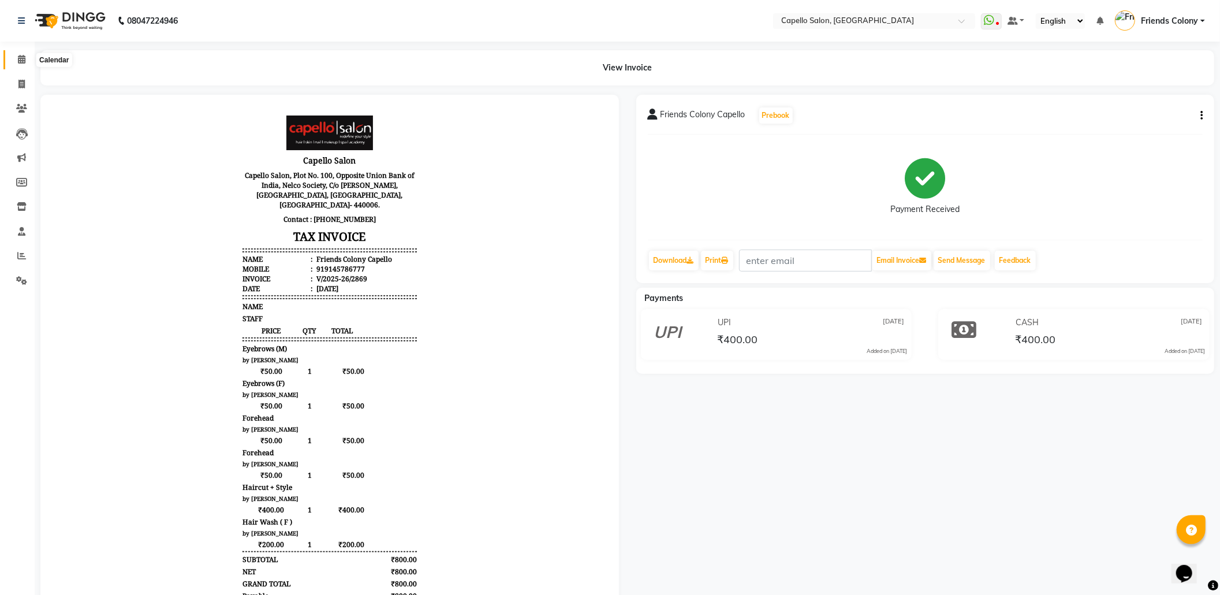
click at [18, 58] on icon at bounding box center [22, 59] width 8 height 9
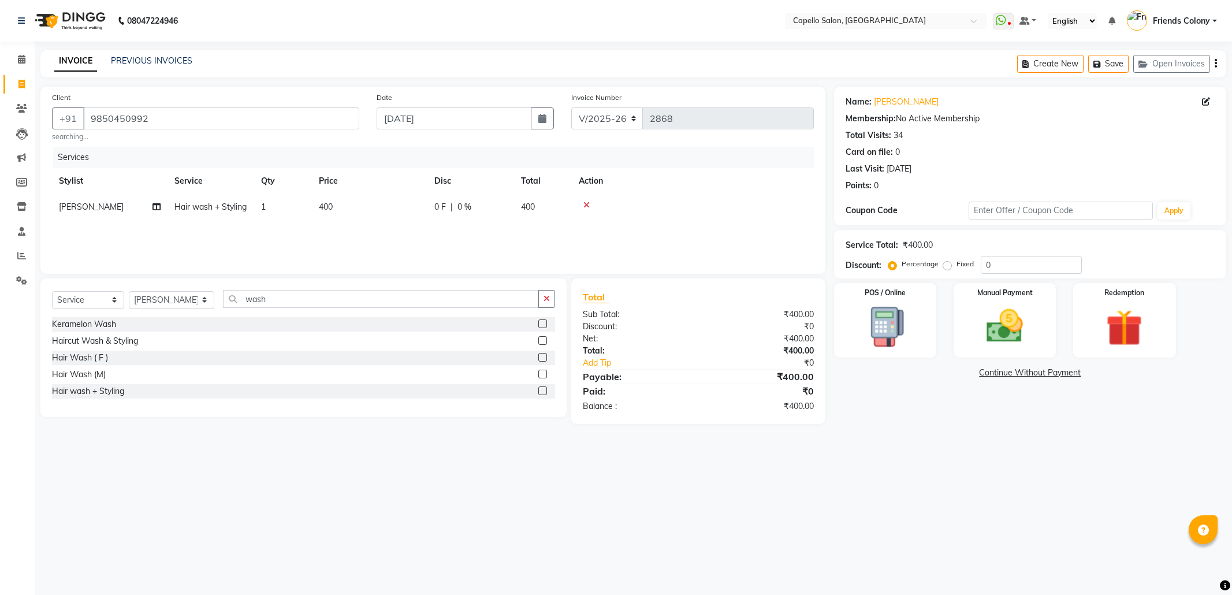
select select "3583"
select select "service"
select select "85869"
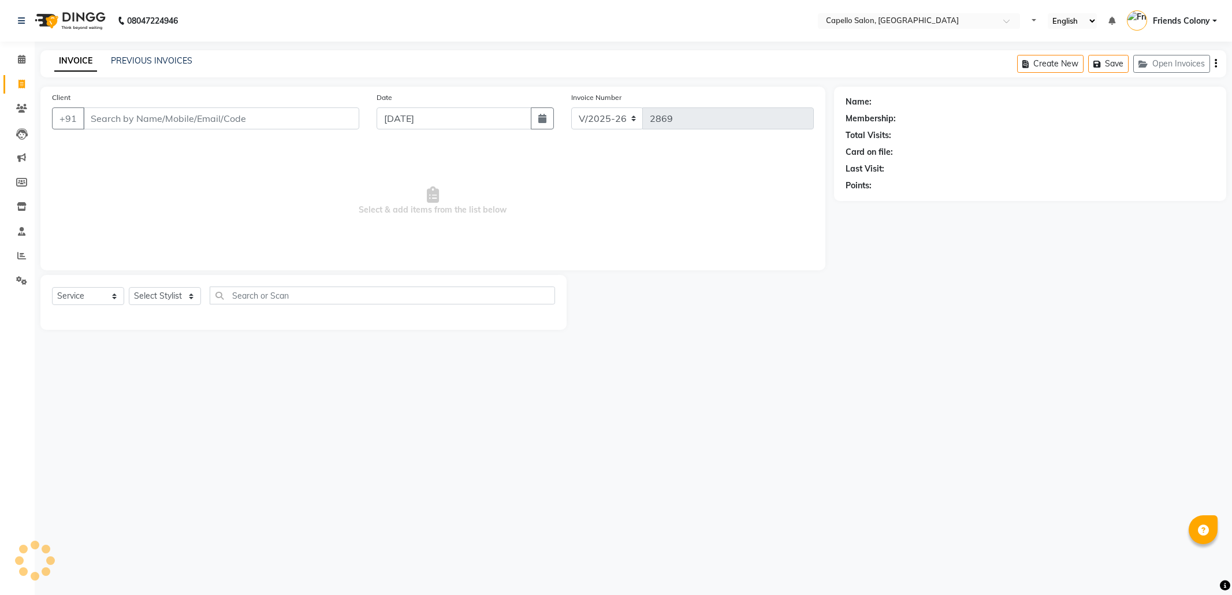
select select "3583"
select select "service"
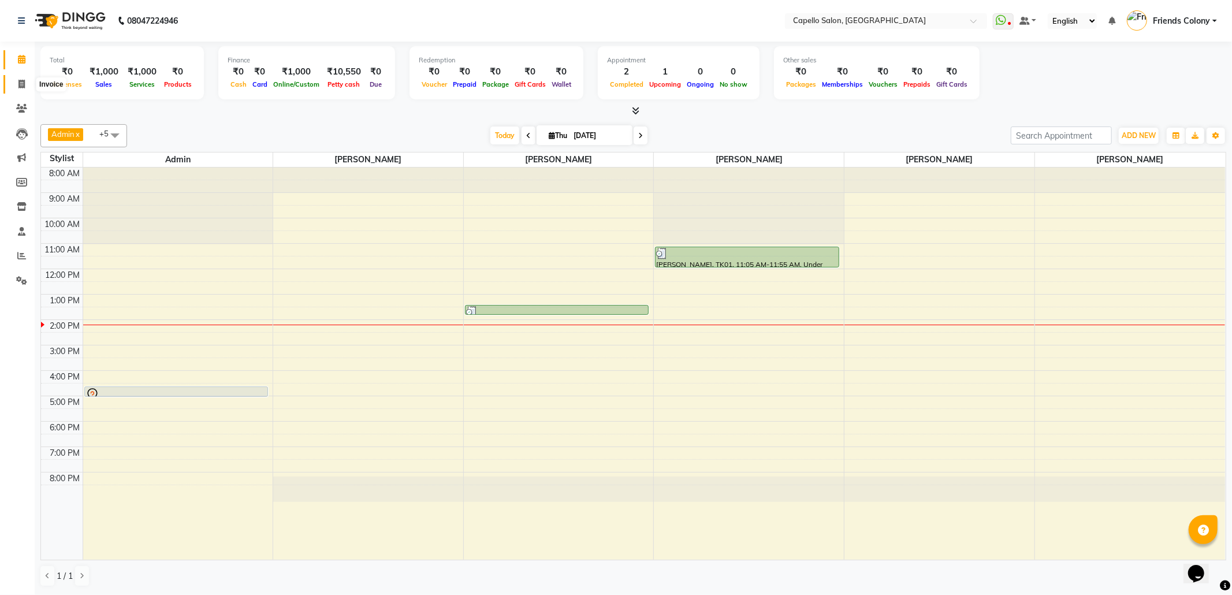
click at [25, 86] on span at bounding box center [22, 84] width 20 height 13
select select "3583"
select select "service"
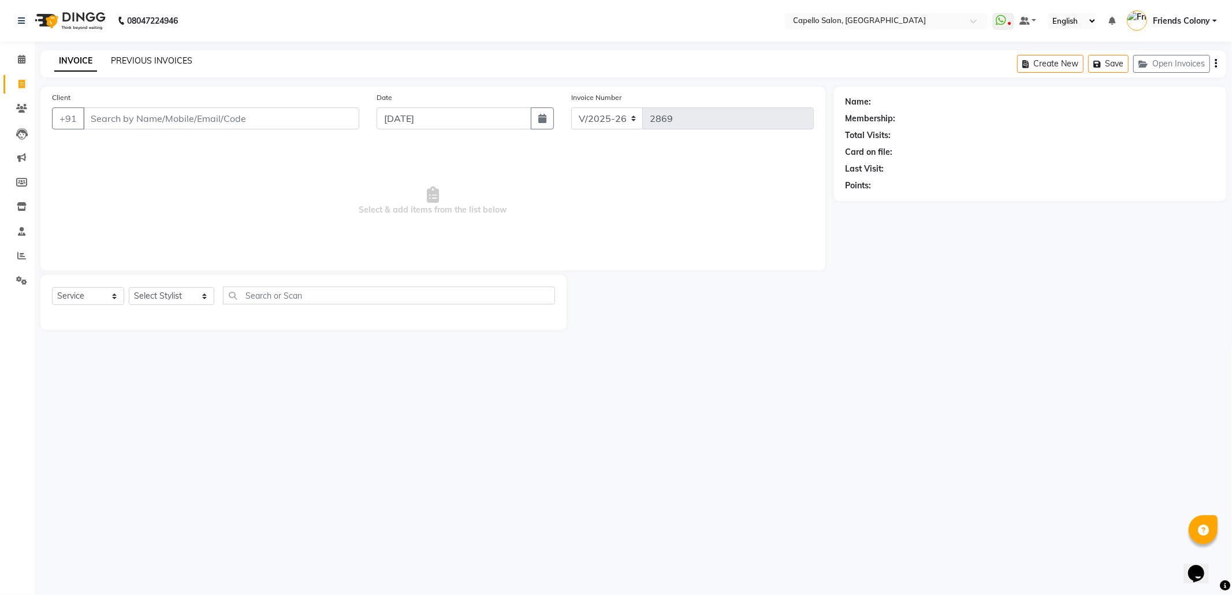
click at [149, 58] on link "PREVIOUS INVOICES" at bounding box center [151, 60] width 81 height 10
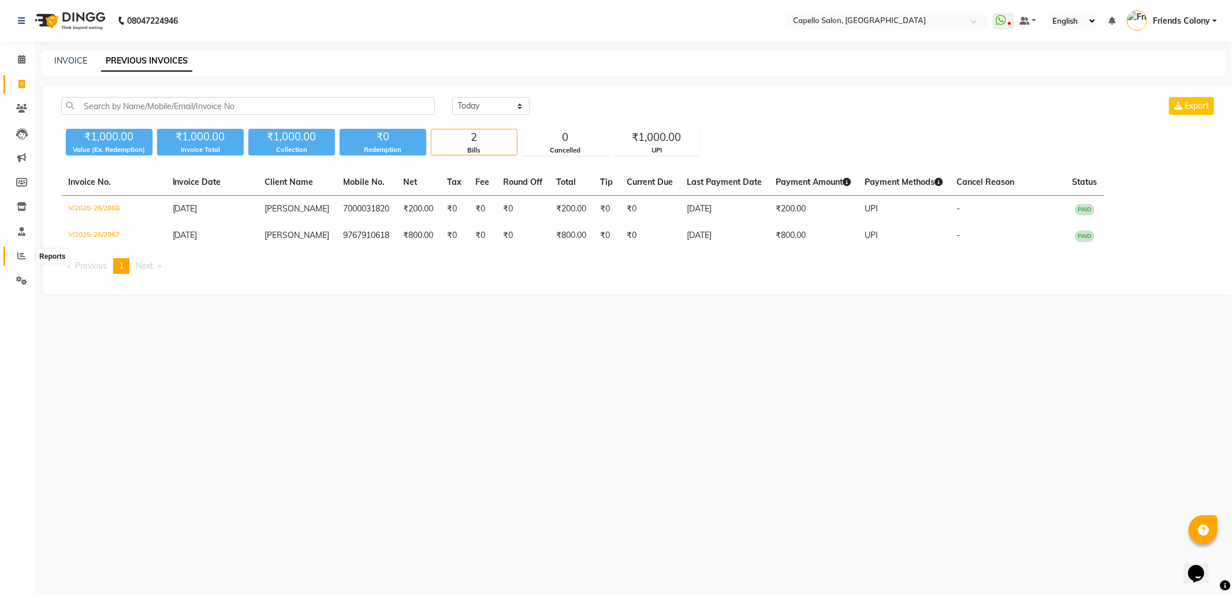
click at [13, 255] on span at bounding box center [22, 255] width 20 height 13
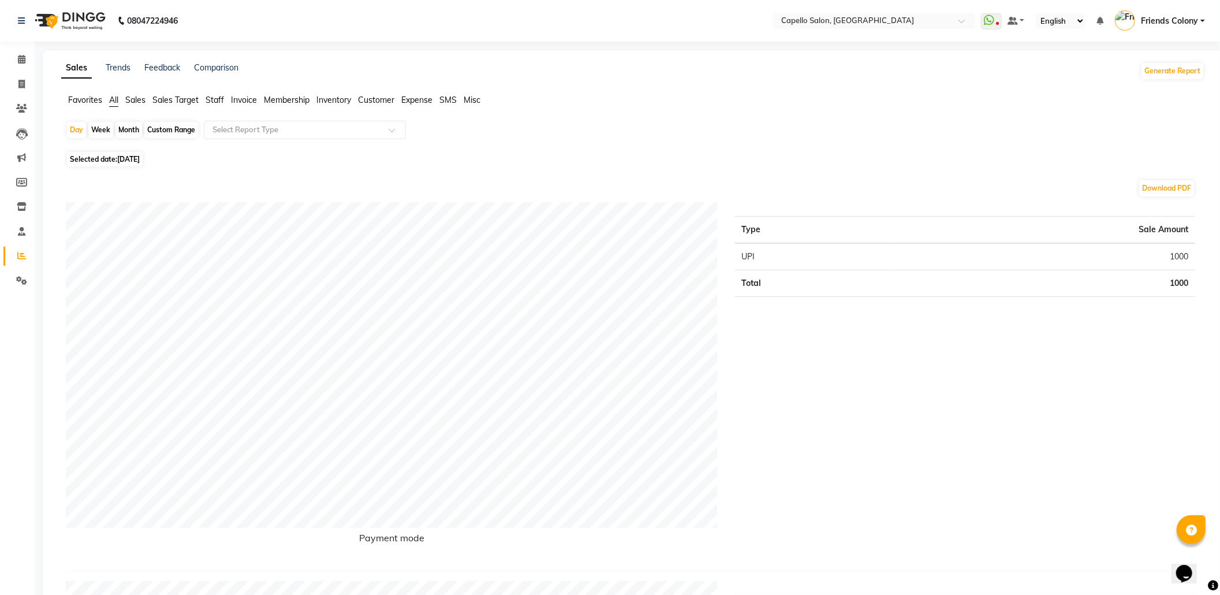
click at [126, 131] on div "Month" at bounding box center [129, 130] width 27 height 16
select select "9"
select select "2025"
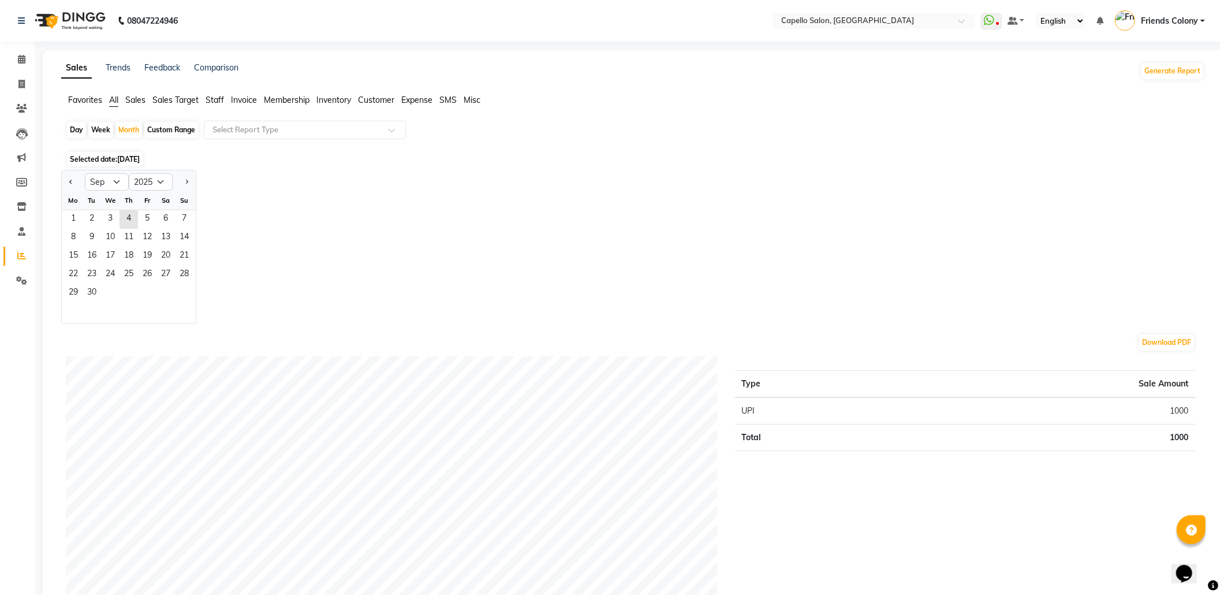
click at [63, 187] on div at bounding box center [73, 182] width 23 height 18
click at [74, 185] on button "Previous month" at bounding box center [70, 182] width 9 height 18
select select "8"
click at [120, 255] on span "14" at bounding box center [129, 256] width 18 height 18
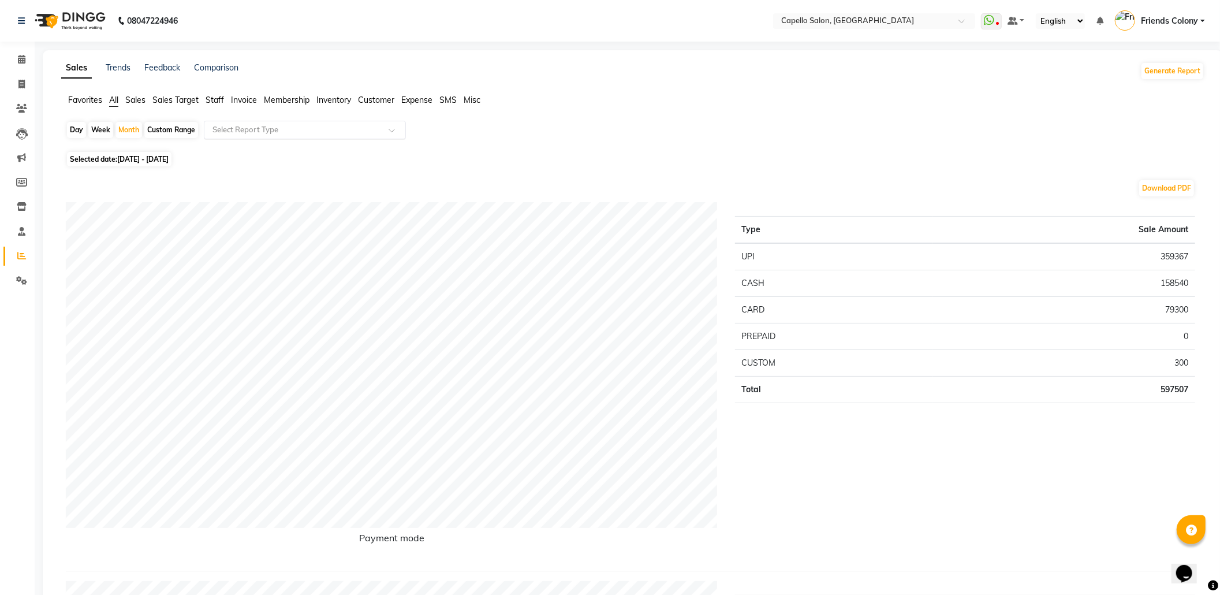
click at [301, 137] on div "Select Report Type" at bounding box center [305, 130] width 202 height 18
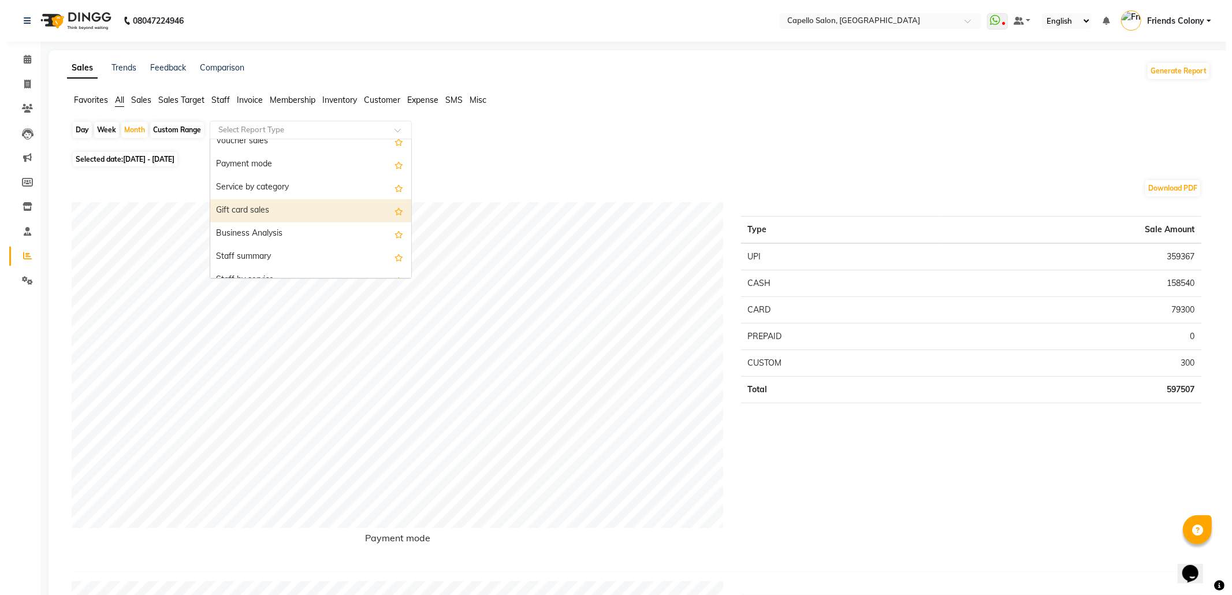
scroll to position [231, 0]
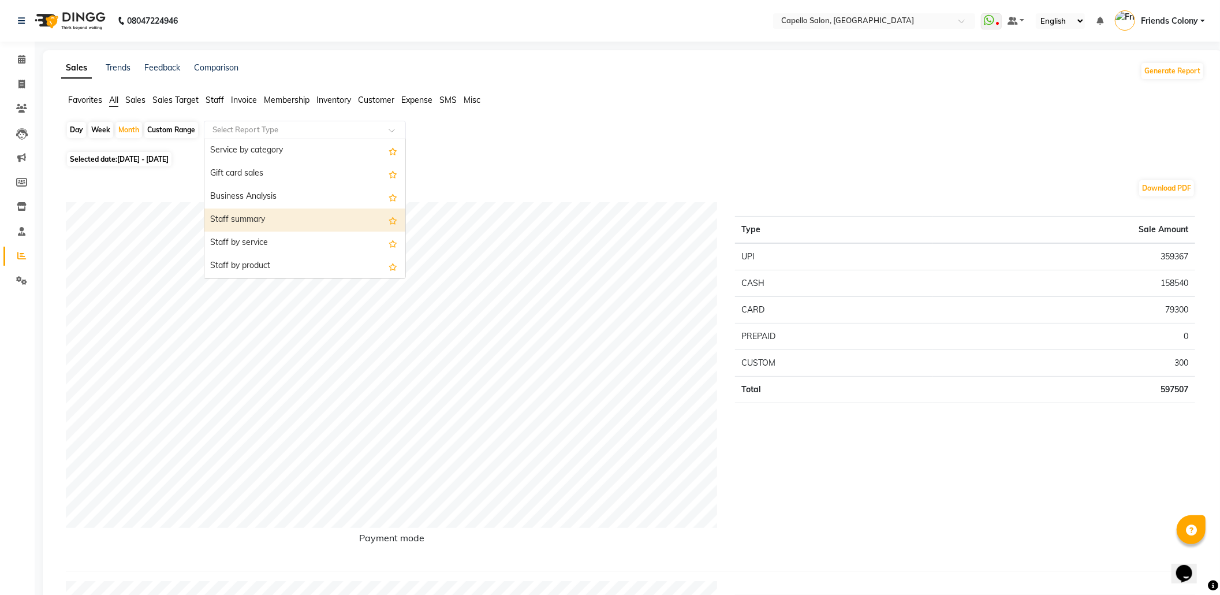
click at [283, 215] on div "Staff summary" at bounding box center [304, 219] width 201 height 23
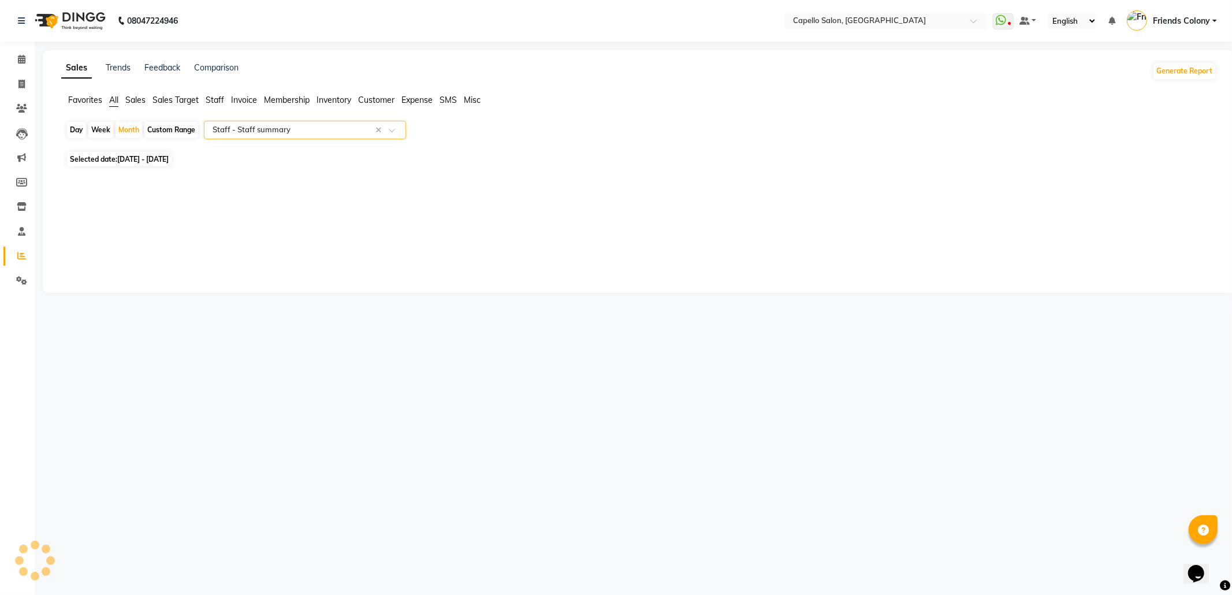
select select "full_report"
select select "csv"
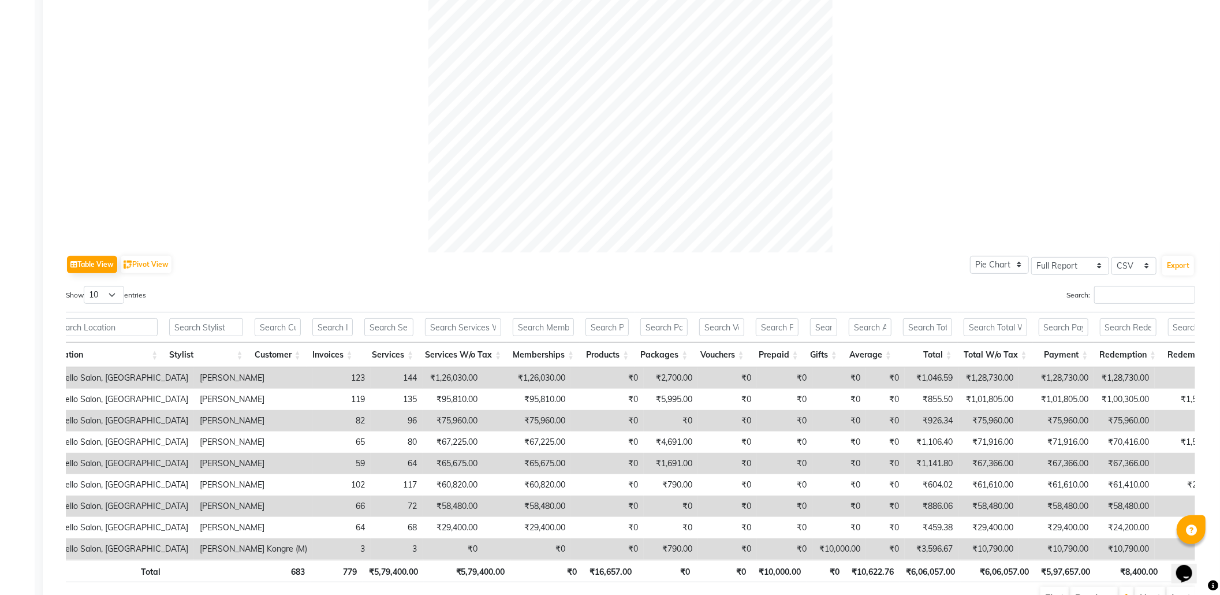
scroll to position [0, 0]
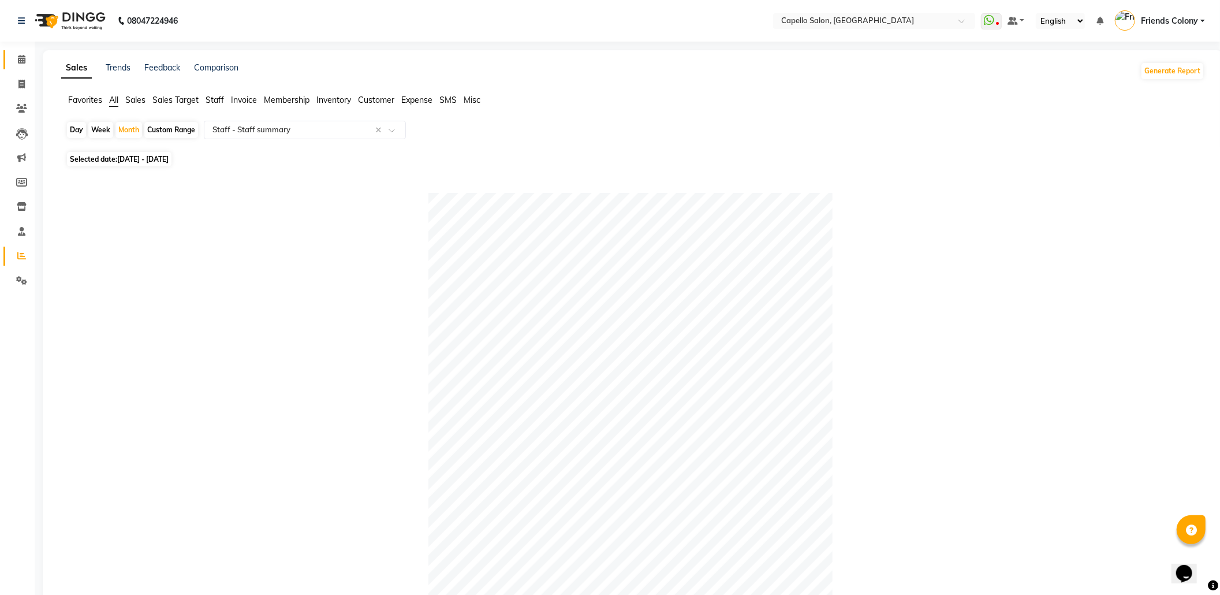
click at [17, 52] on link "Calendar" at bounding box center [17, 59] width 28 height 19
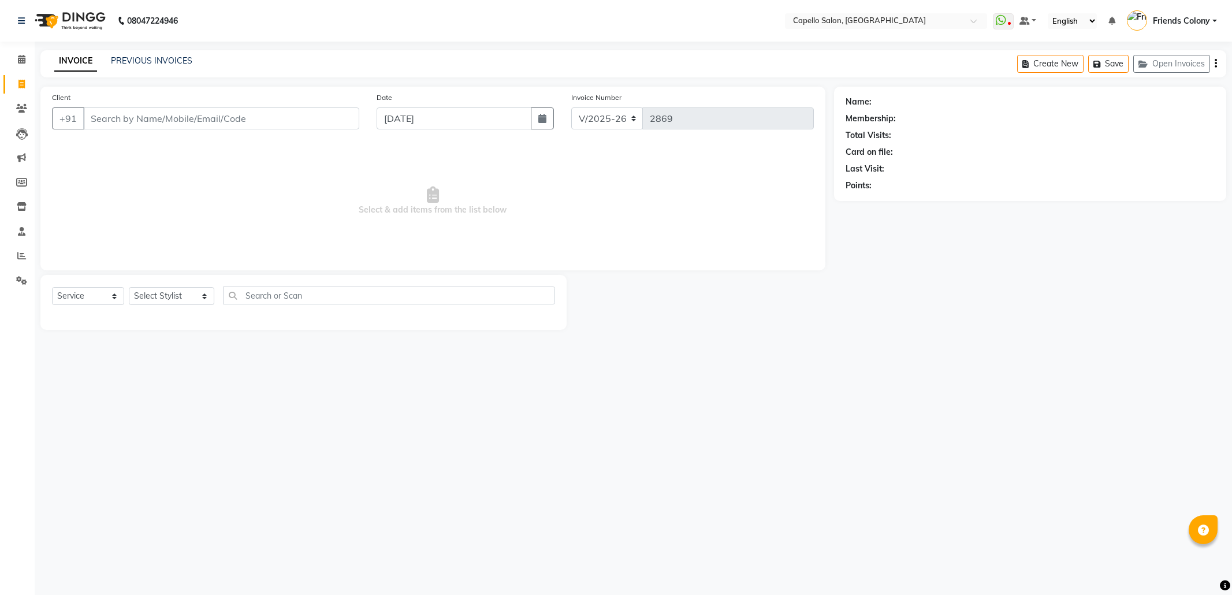
select select "3583"
select select "service"
click at [25, 52] on link "Calendar" at bounding box center [17, 59] width 28 height 19
